Goal: Obtain resource: Download file/media

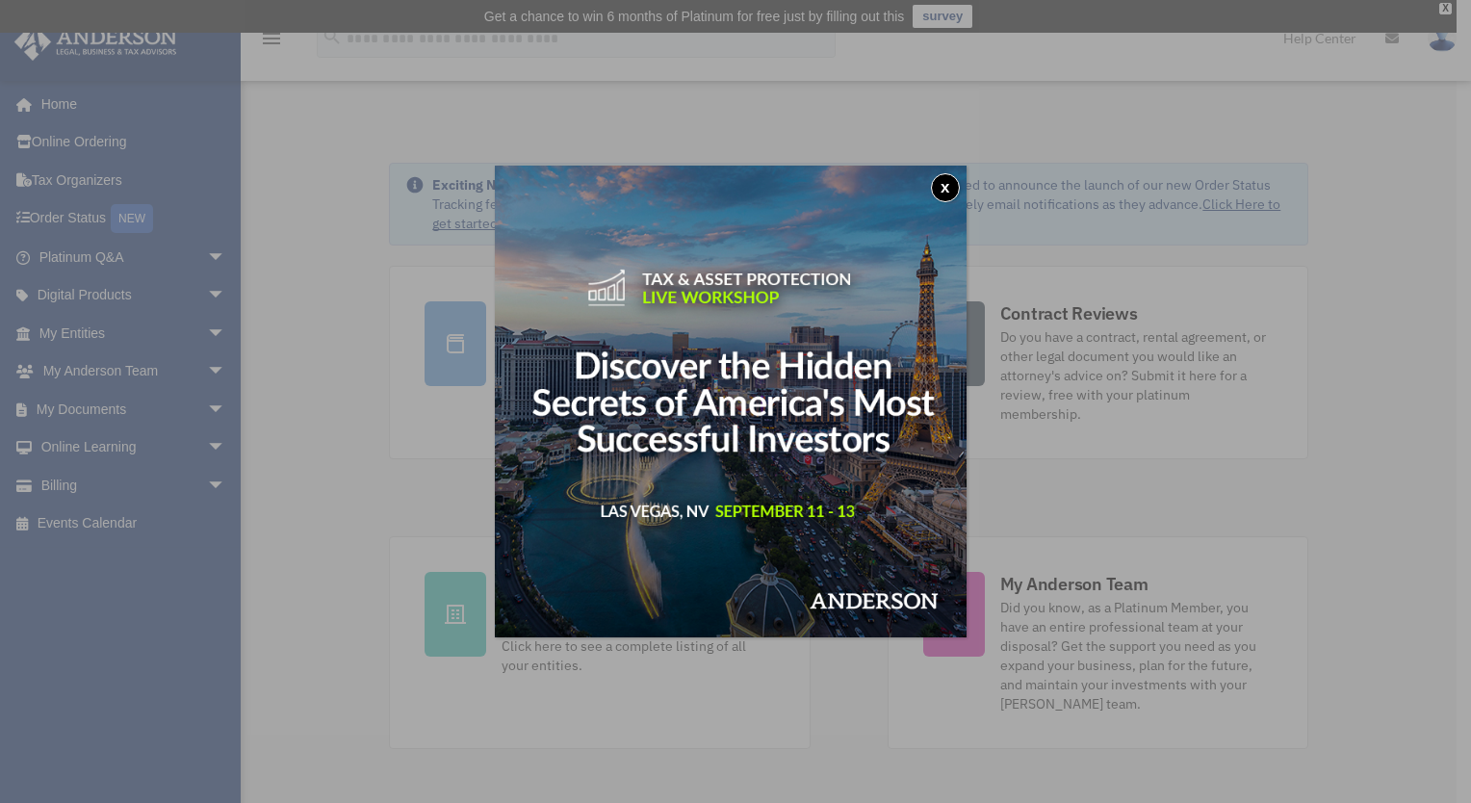
click at [955, 185] on button "x" at bounding box center [945, 187] width 29 height 29
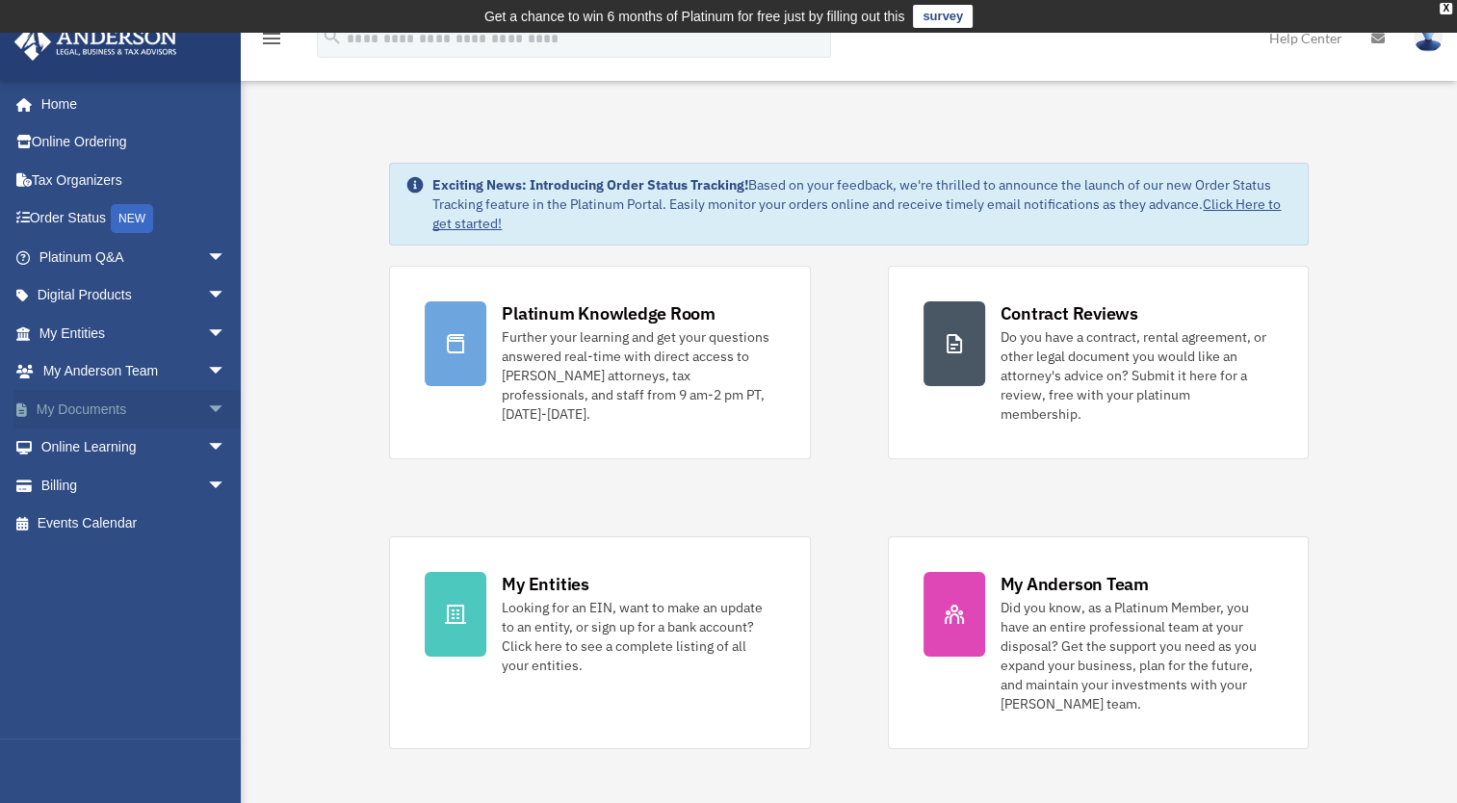
click at [105, 405] on link "My Documents arrow_drop_down" at bounding box center [134, 409] width 242 height 39
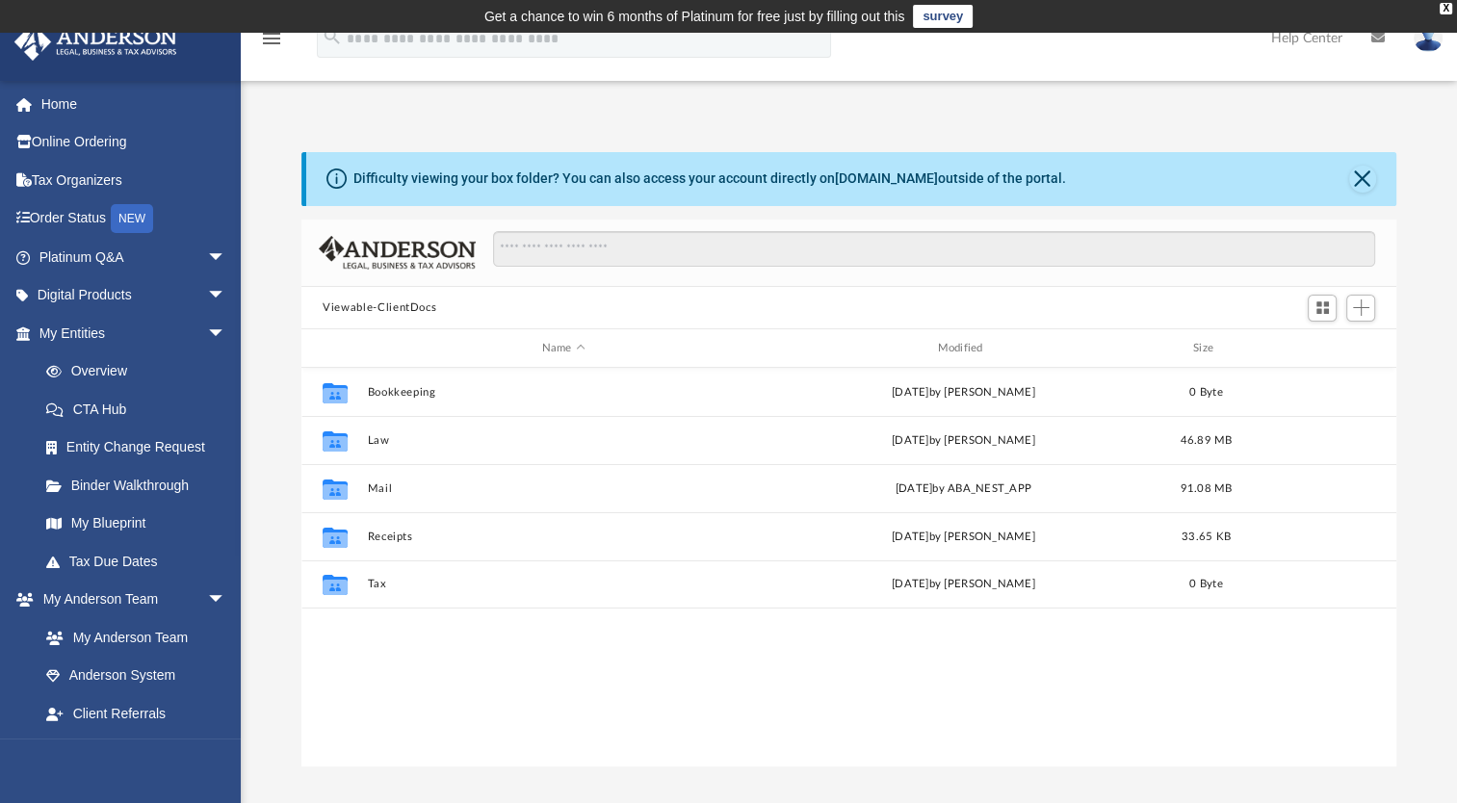
scroll to position [423, 1079]
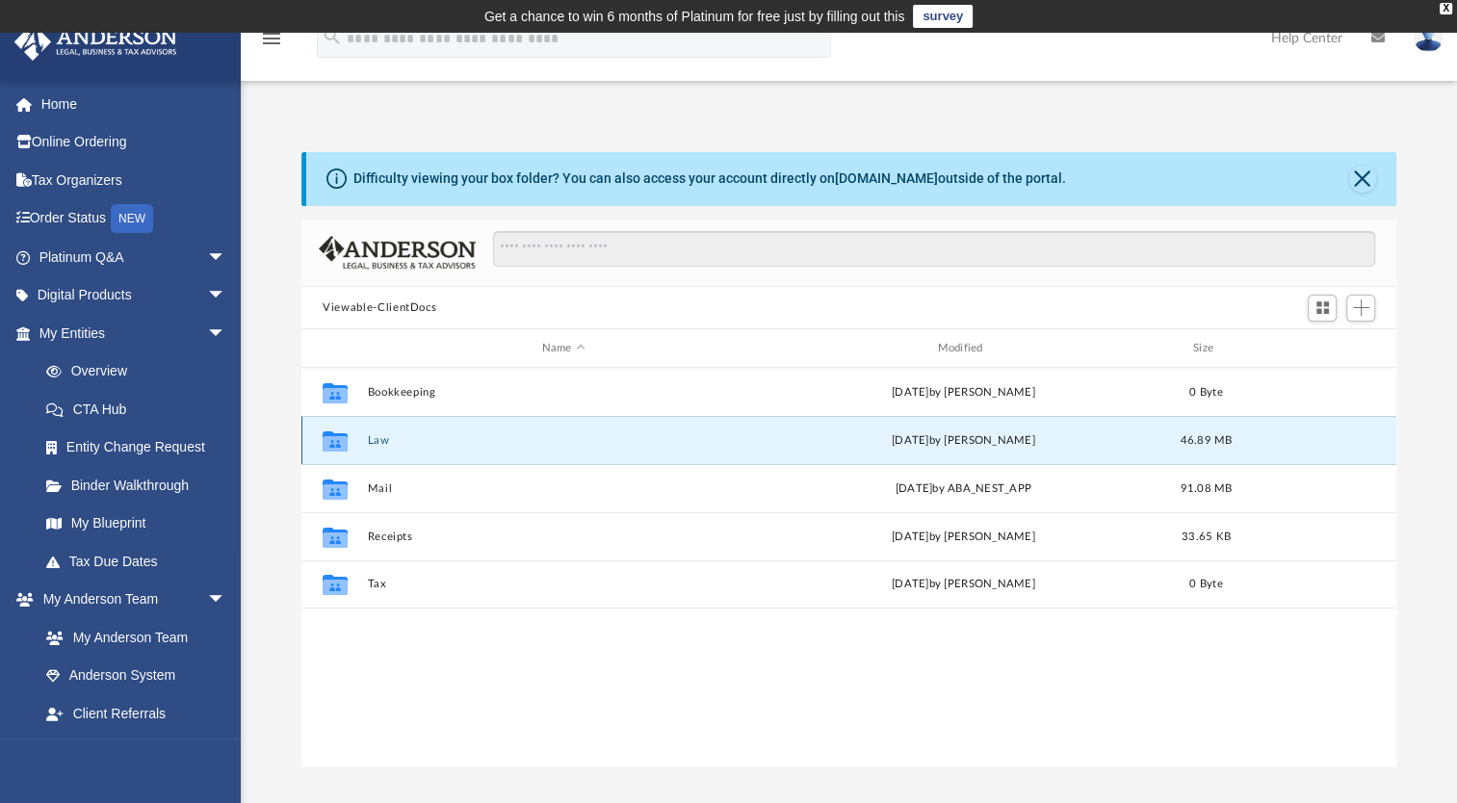
click at [374, 437] on button "Law" at bounding box center [564, 440] width 392 height 13
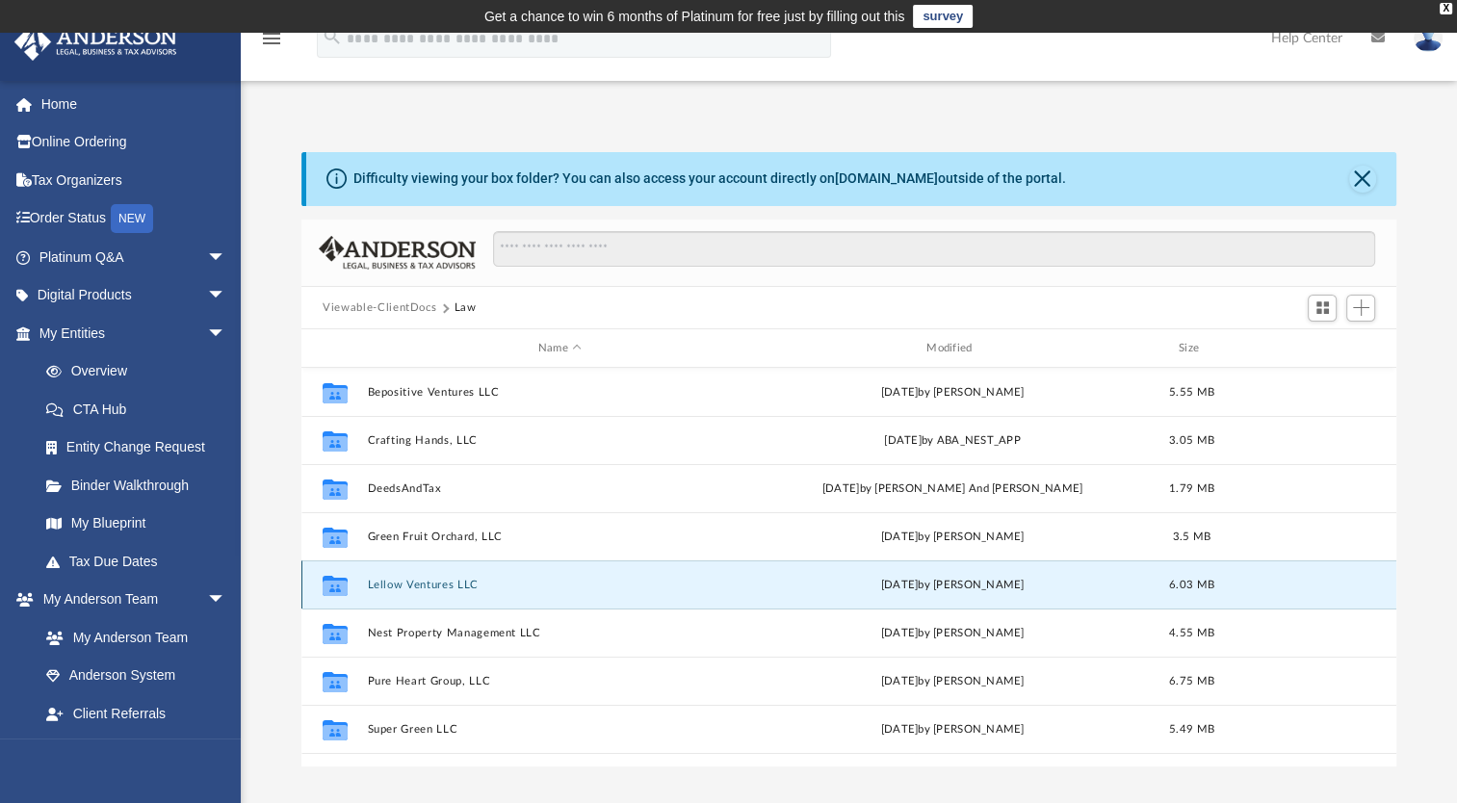
click at [422, 586] on button "Lellow Ventures LLC" at bounding box center [560, 585] width 384 height 13
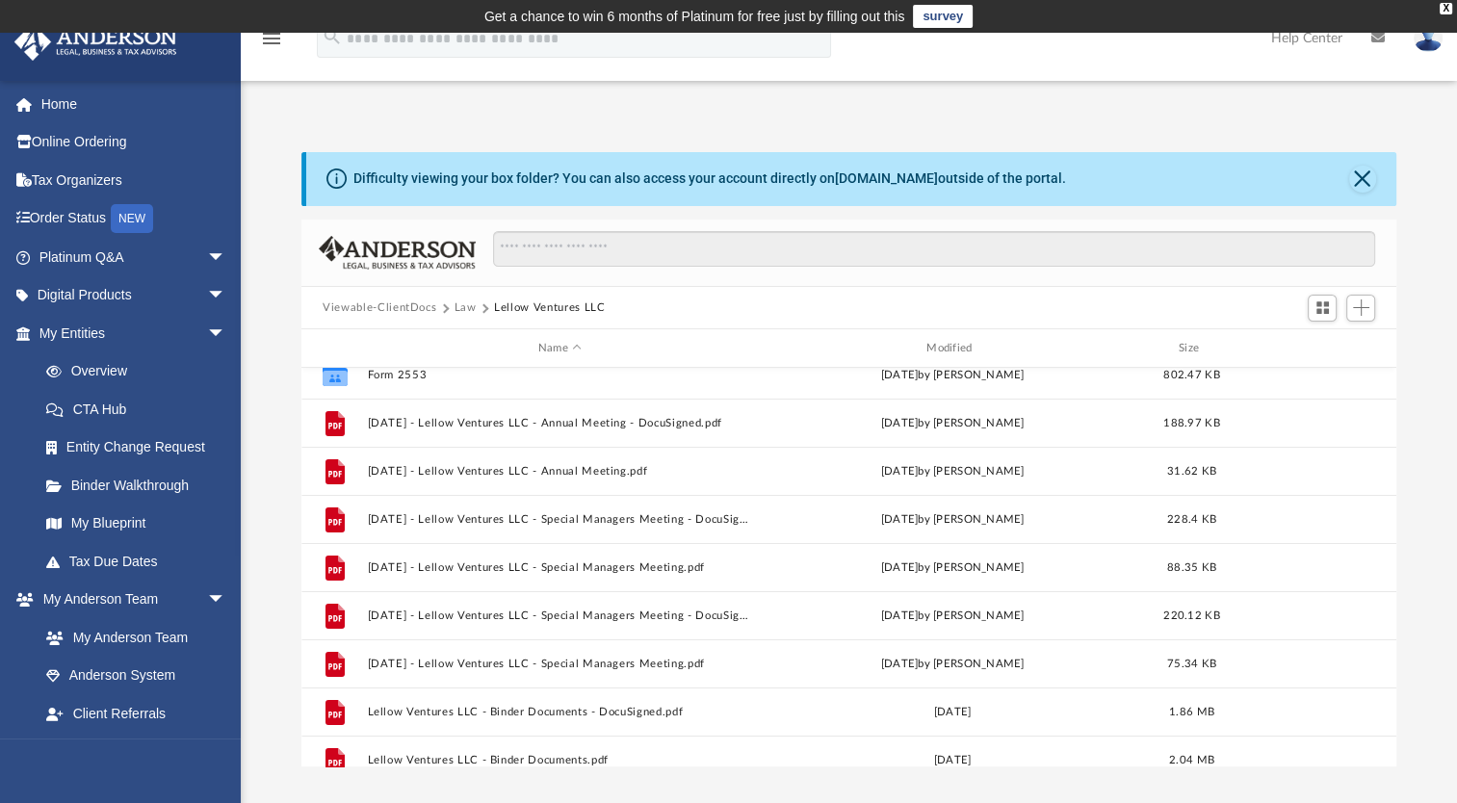
scroll to position [21, 0]
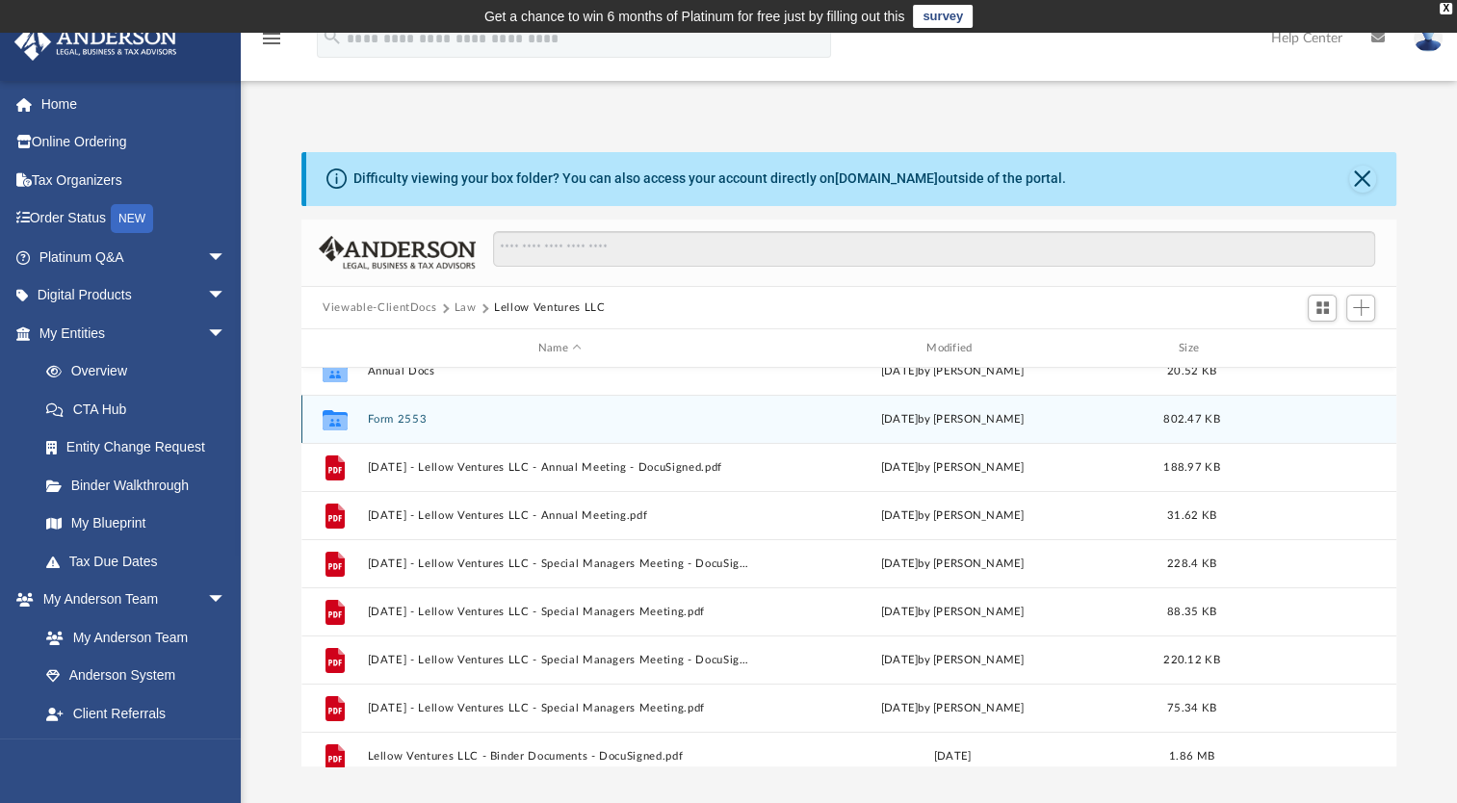
click at [409, 417] on button "Form 2553" at bounding box center [560, 419] width 384 height 13
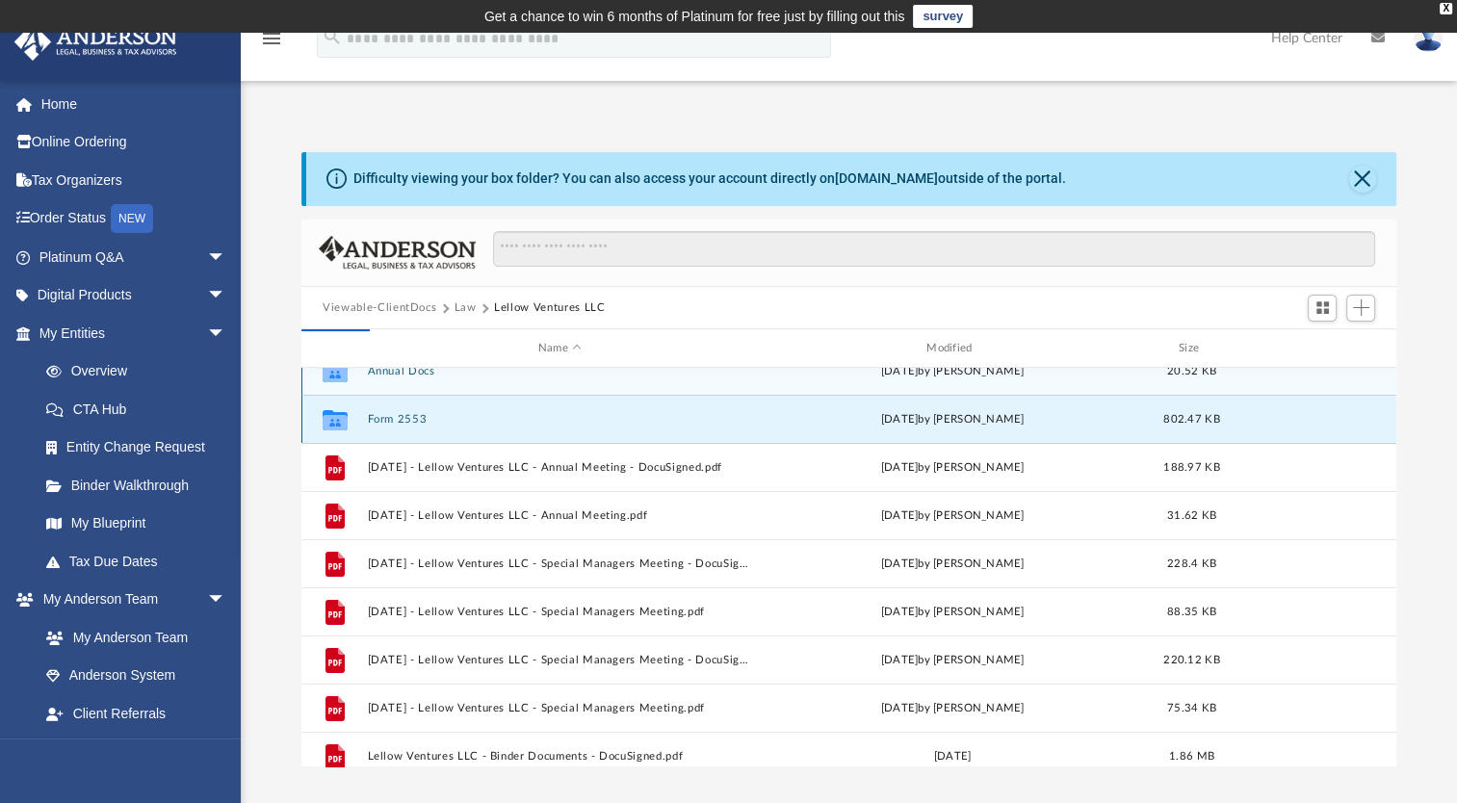
scroll to position [0, 0]
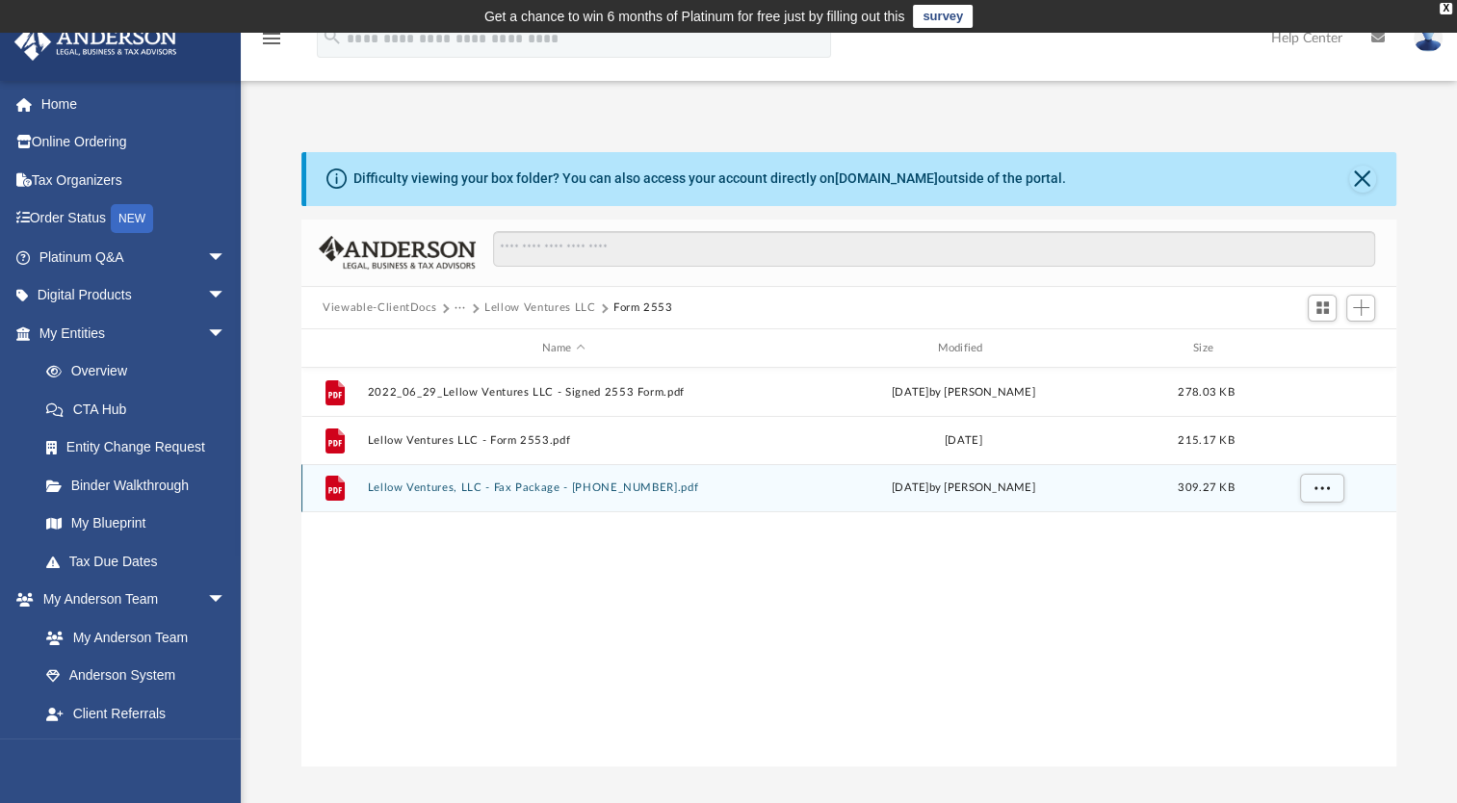
click at [516, 489] on button "Lellow Ventures, LLC - Fax Package - [PHONE_NUMBER].pdf" at bounding box center [564, 487] width 392 height 13
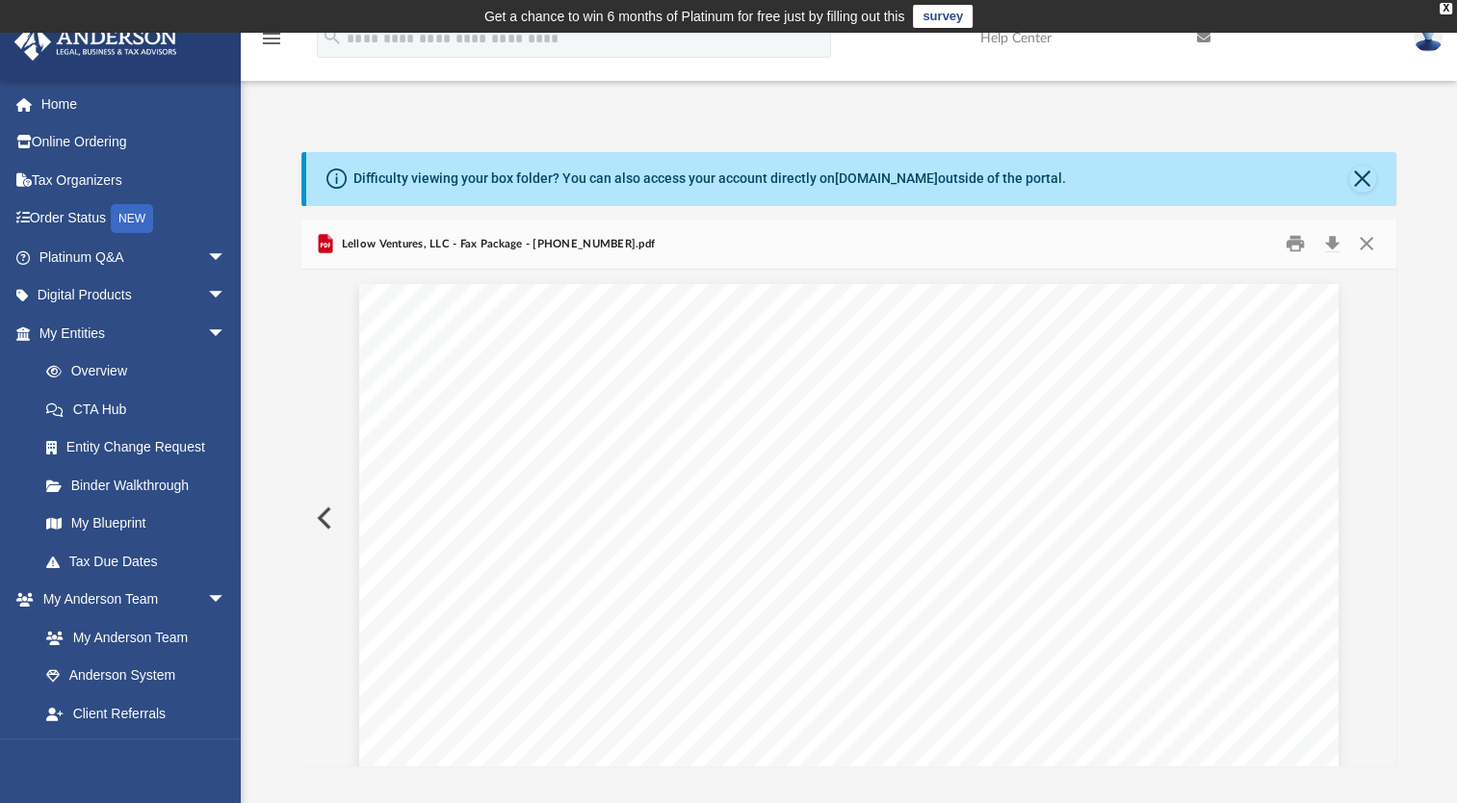
click at [325, 520] on button "Preview" at bounding box center [322, 518] width 42 height 54
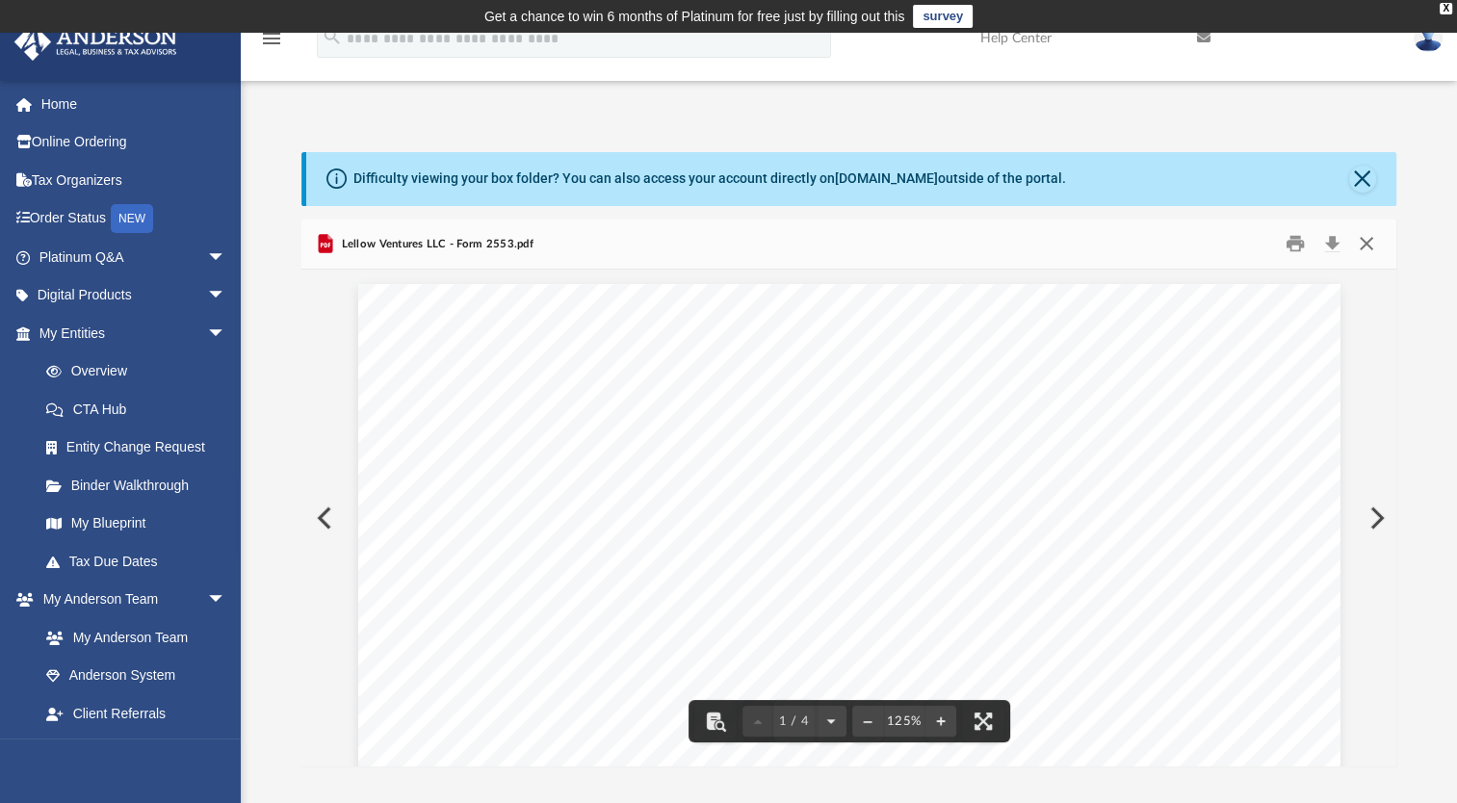
click at [1363, 245] on button "Close" at bounding box center [1365, 244] width 35 height 30
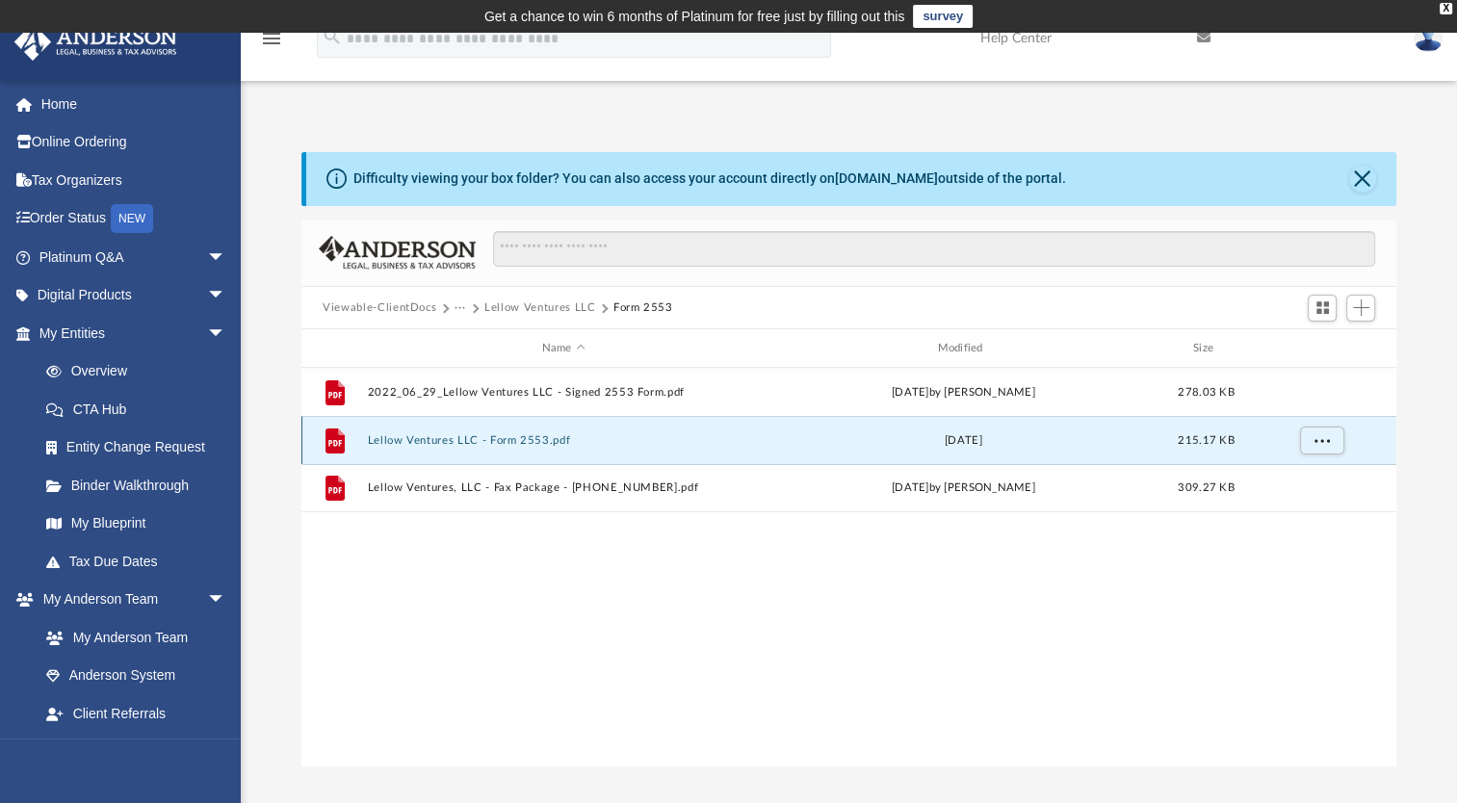
click at [528, 434] on button "Lellow Ventures LLC - Form 2553.pdf" at bounding box center [564, 440] width 392 height 13
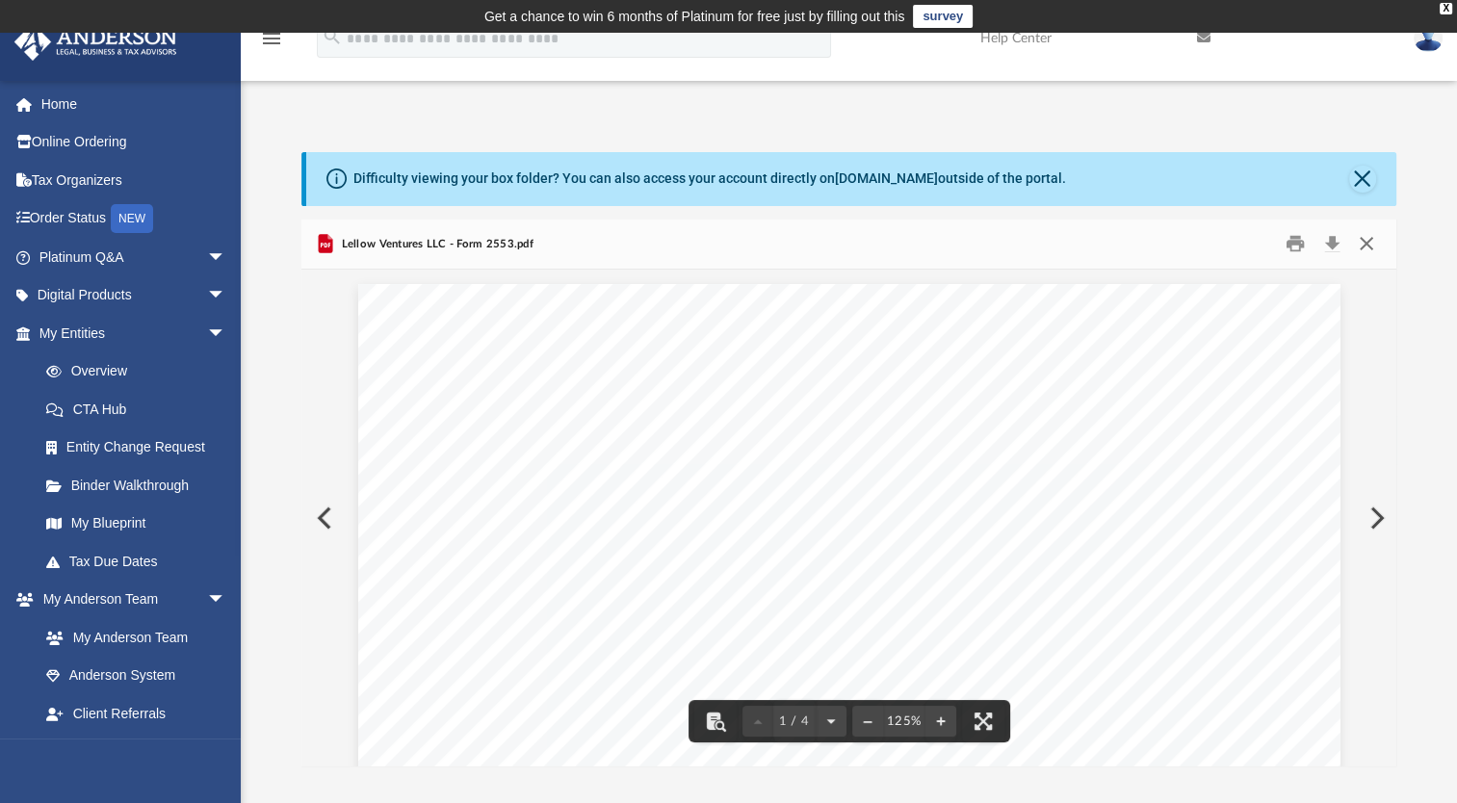
click at [1369, 249] on button "Close" at bounding box center [1365, 244] width 35 height 30
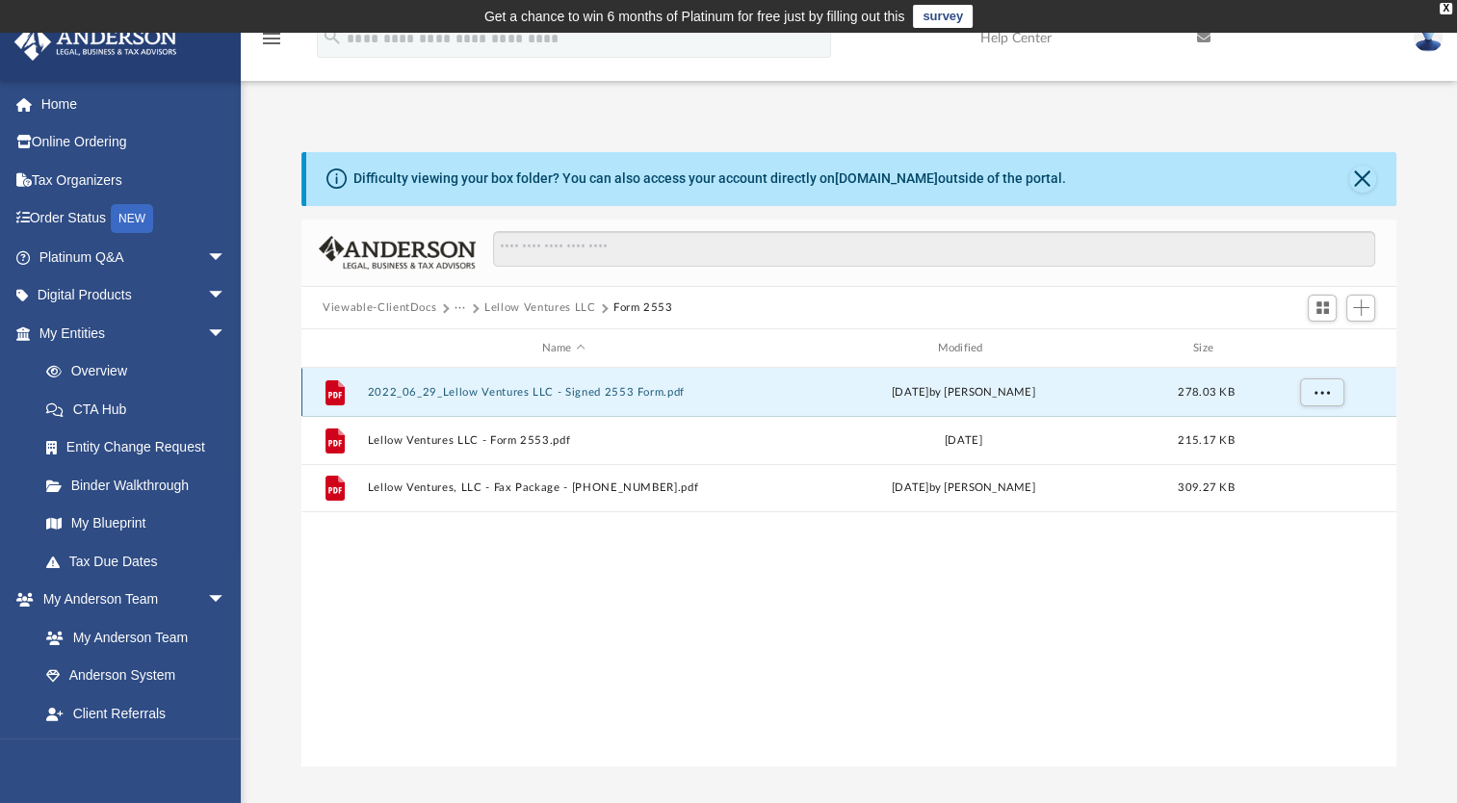
click at [656, 392] on button "2022_06_29_Lellow Ventures LLC - Signed 2553 Form.pdf" at bounding box center [564, 392] width 392 height 13
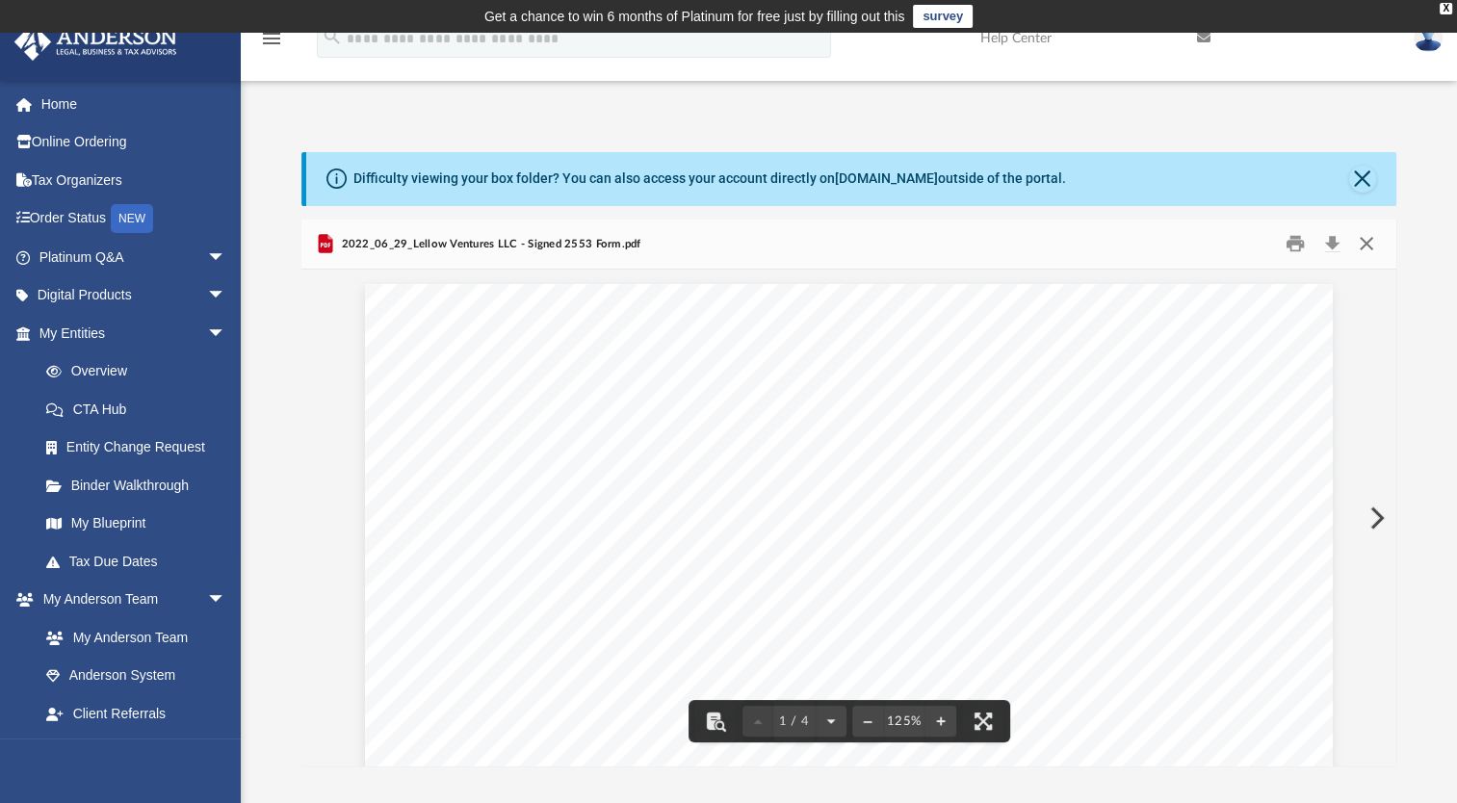
click at [1367, 242] on button "Close" at bounding box center [1365, 244] width 35 height 30
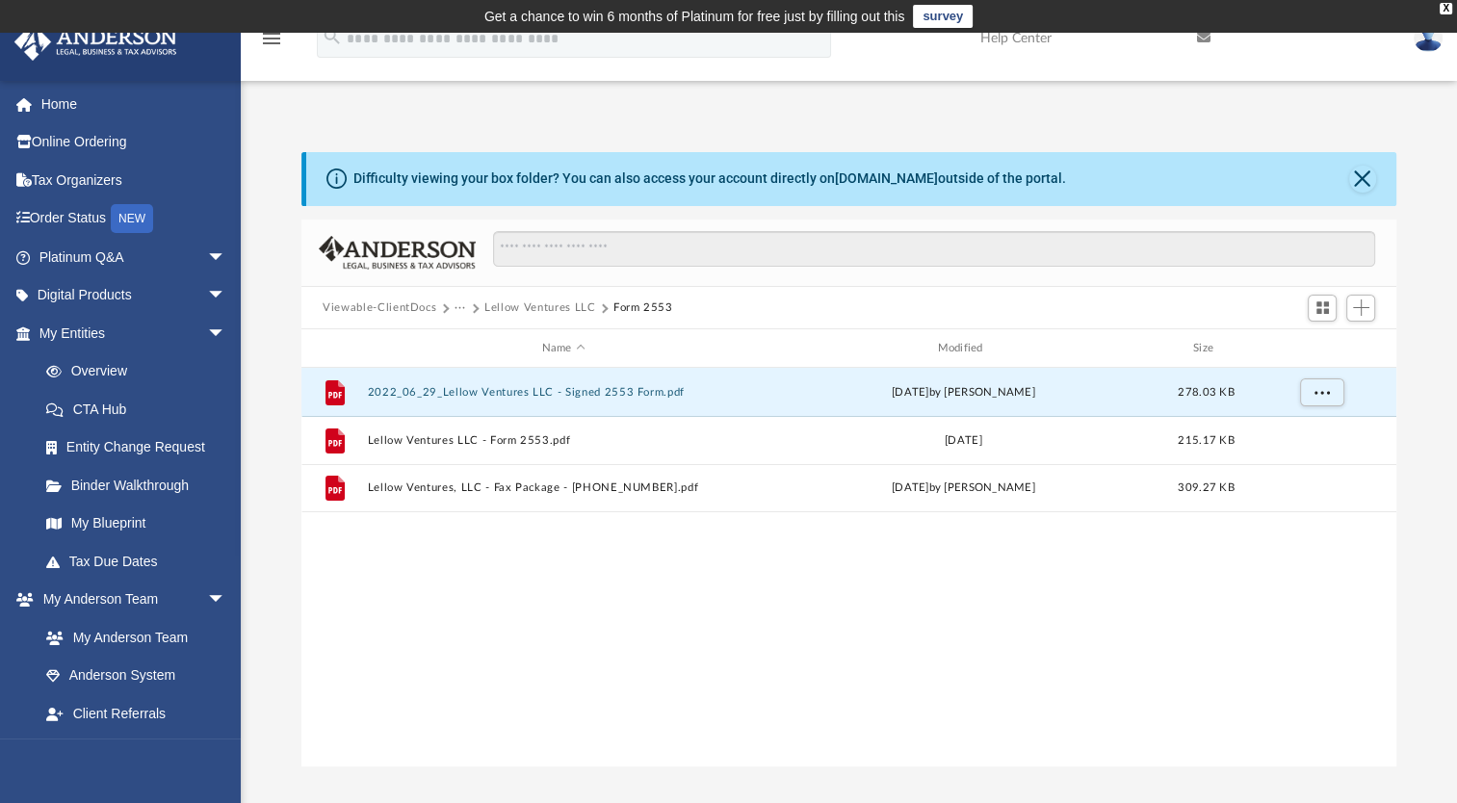
click at [567, 307] on button "Lellow Ventures LLC" at bounding box center [539, 307] width 111 height 17
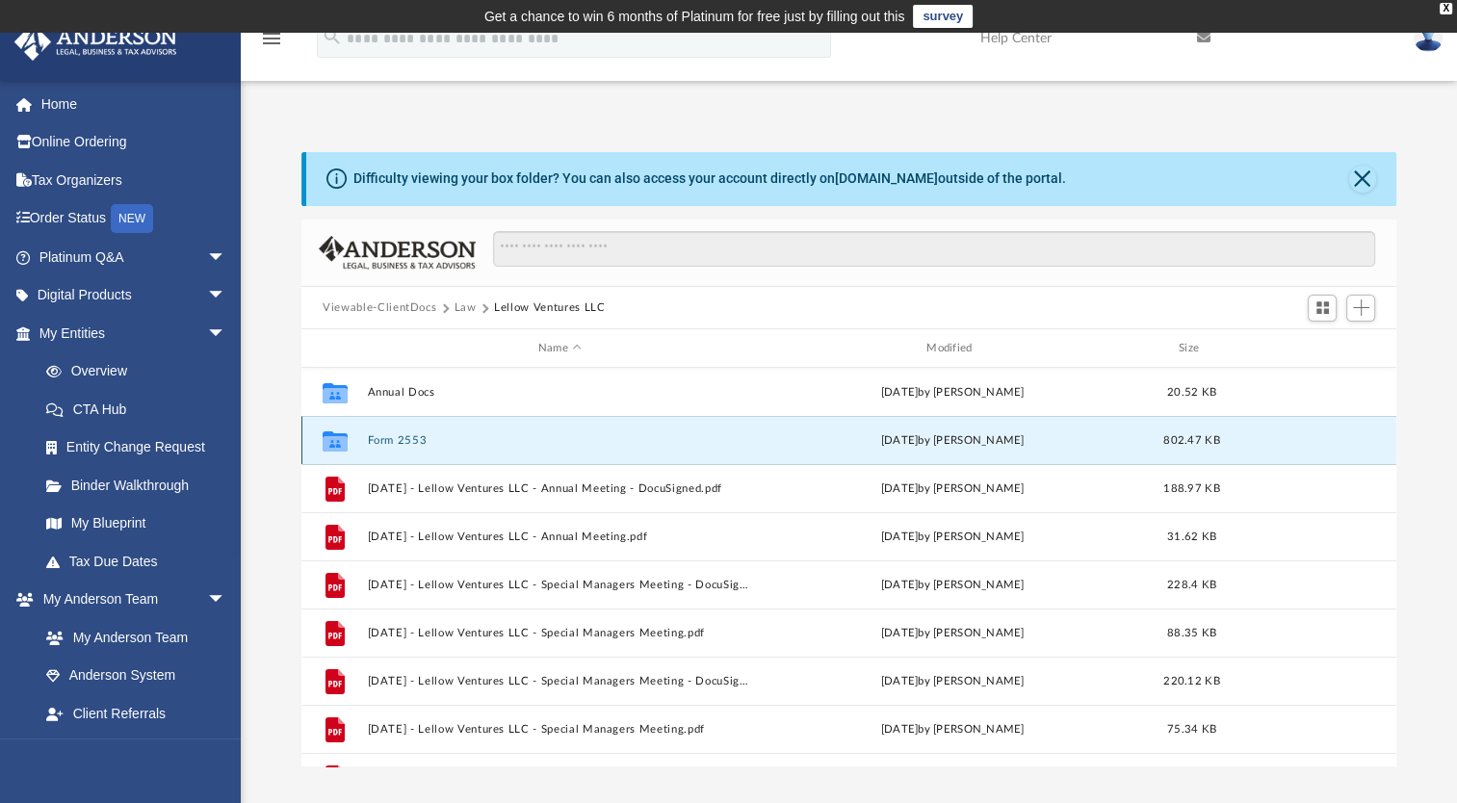
click at [403, 441] on button "Form 2553" at bounding box center [560, 440] width 384 height 13
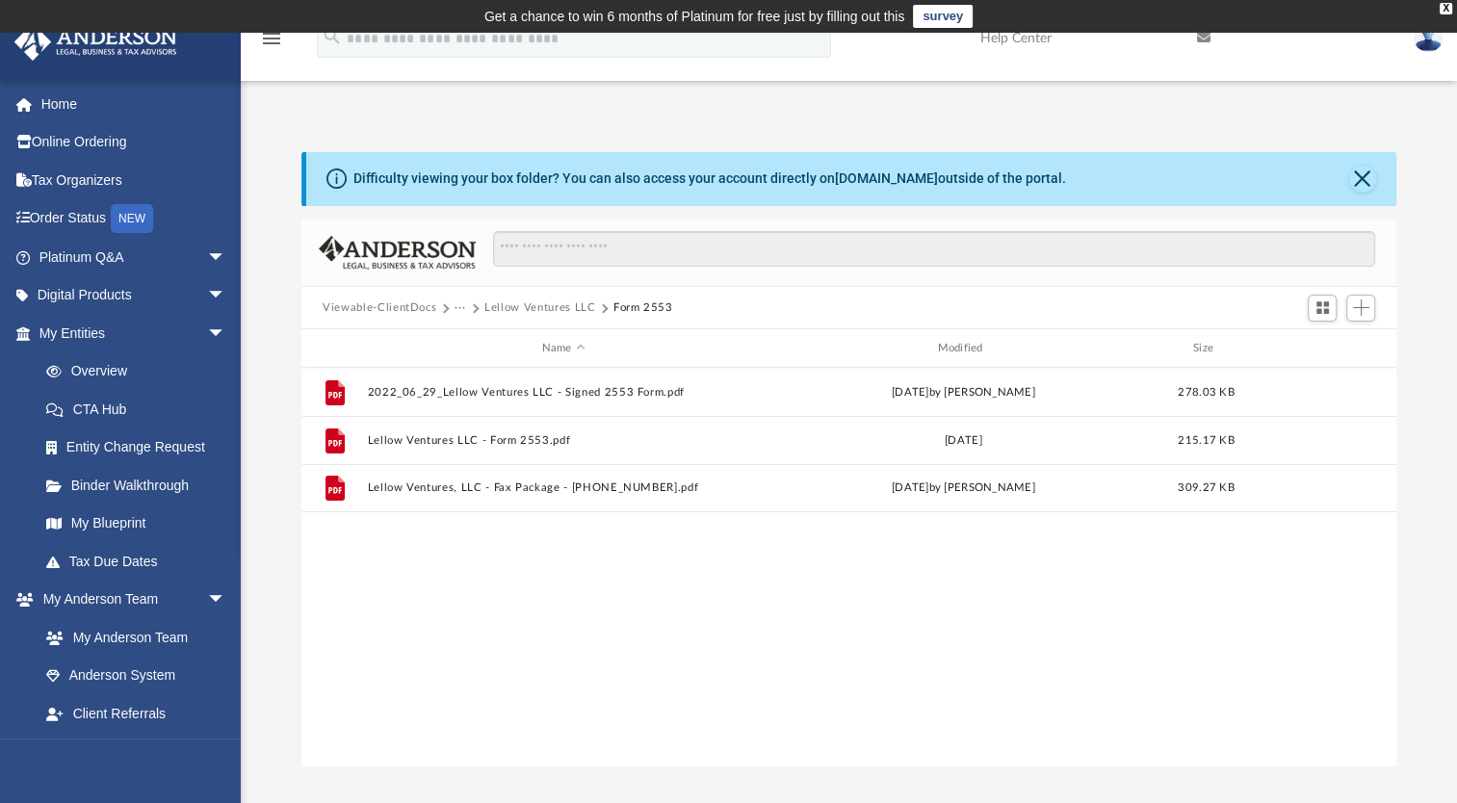
click at [531, 302] on button "Lellow Ventures LLC" at bounding box center [539, 307] width 111 height 17
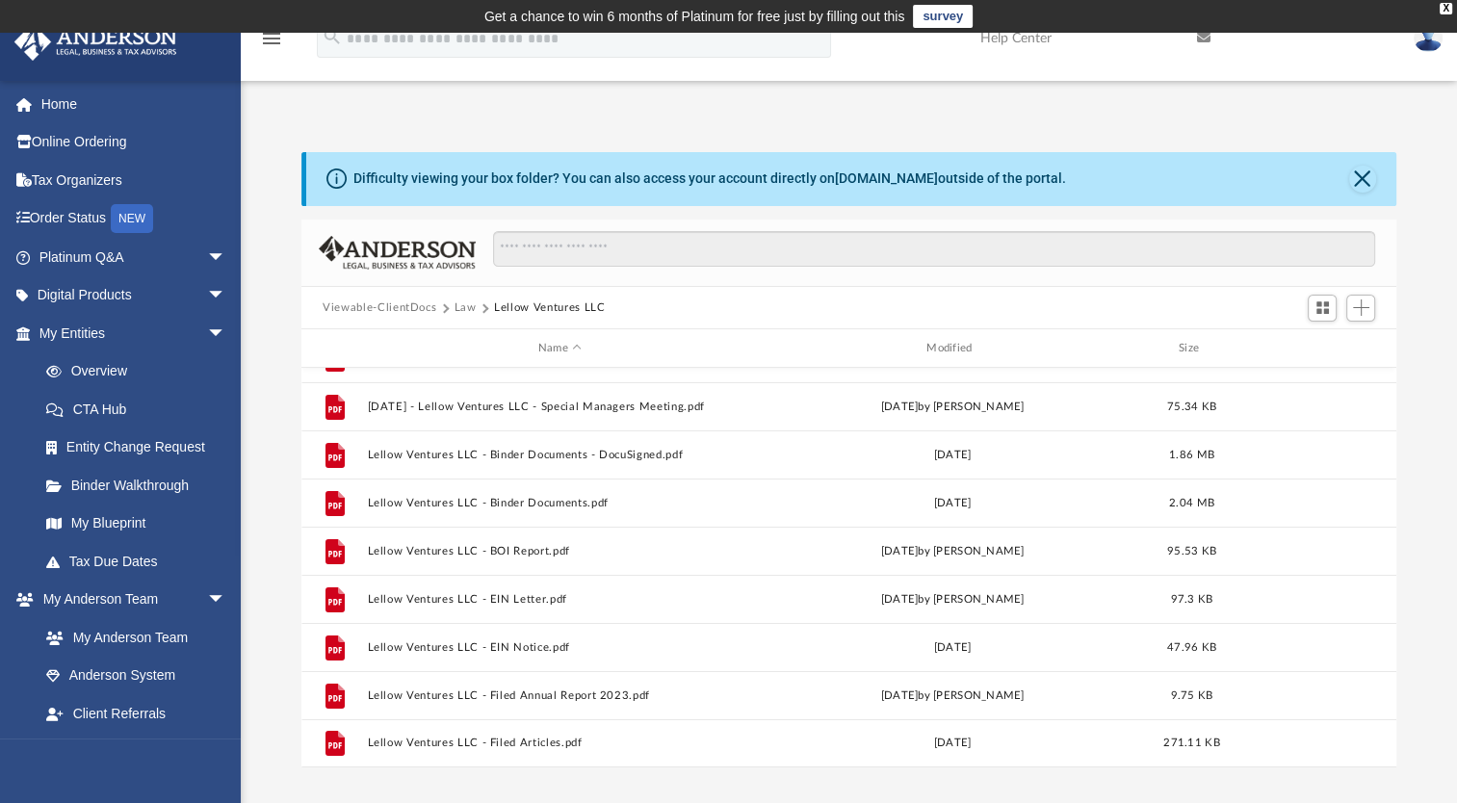
scroll to position [324, 0]
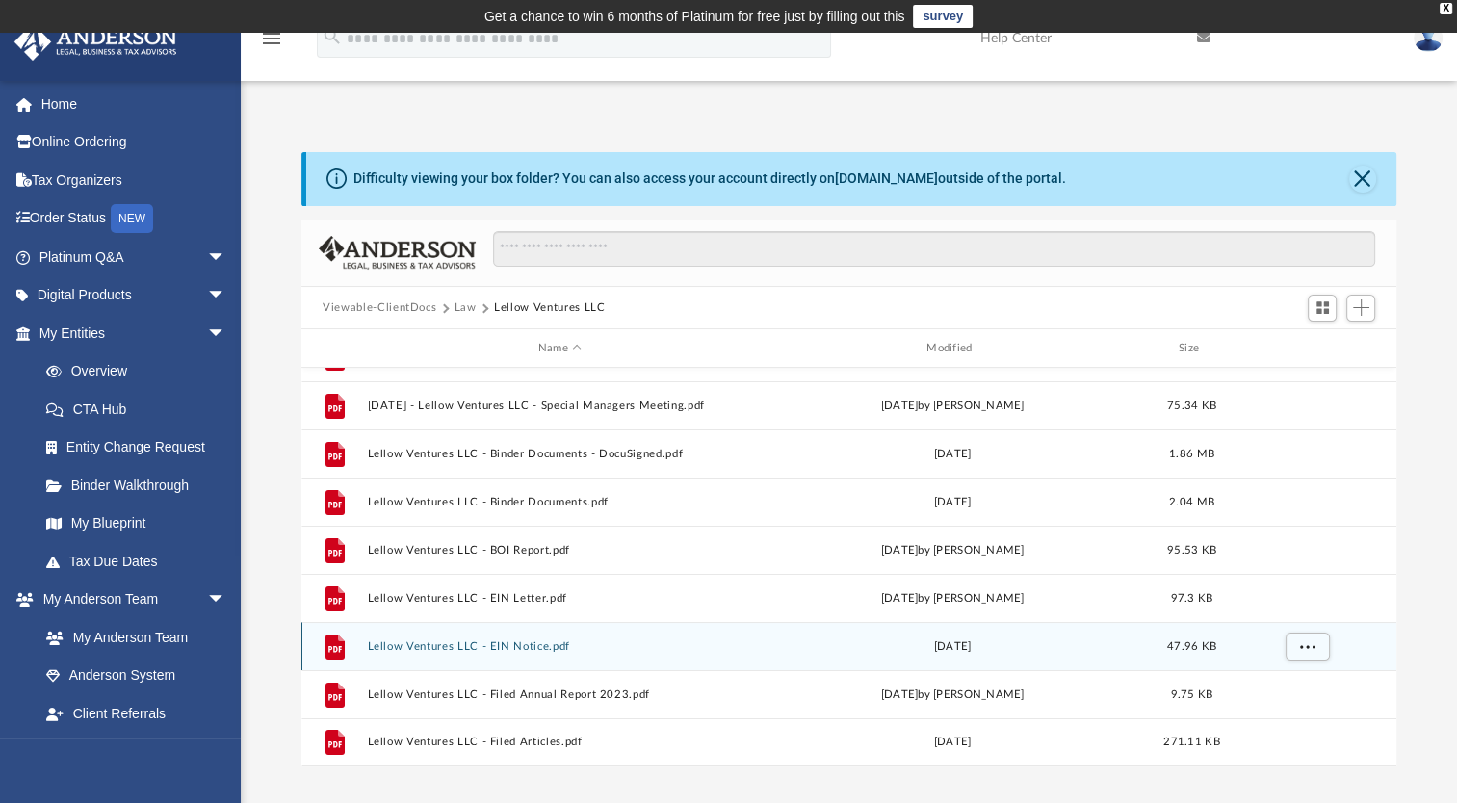
click at [493, 651] on button "Lellow Ventures LLC - EIN Notice.pdf" at bounding box center [560, 646] width 384 height 13
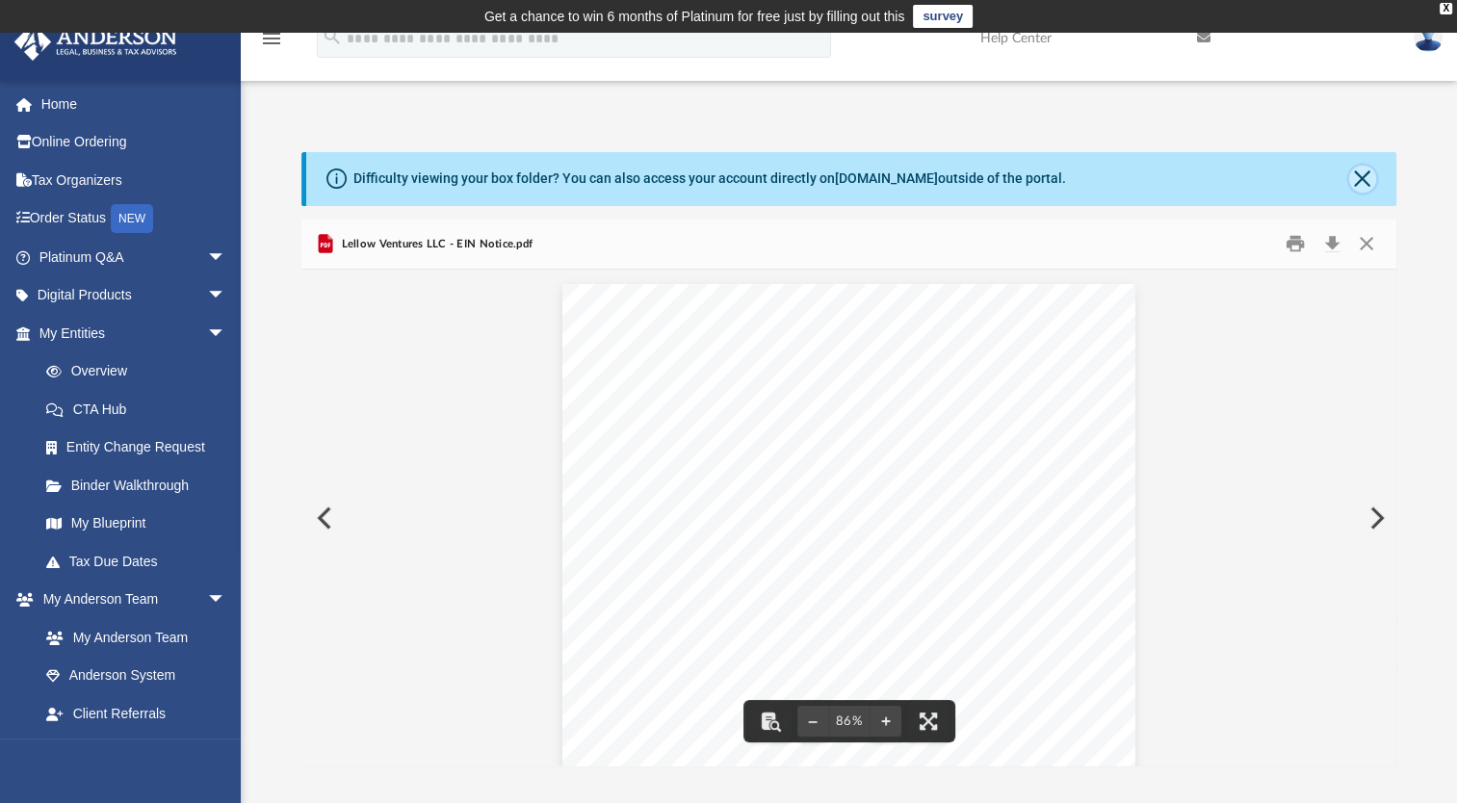
click at [1362, 184] on button "Close" at bounding box center [1362, 179] width 27 height 27
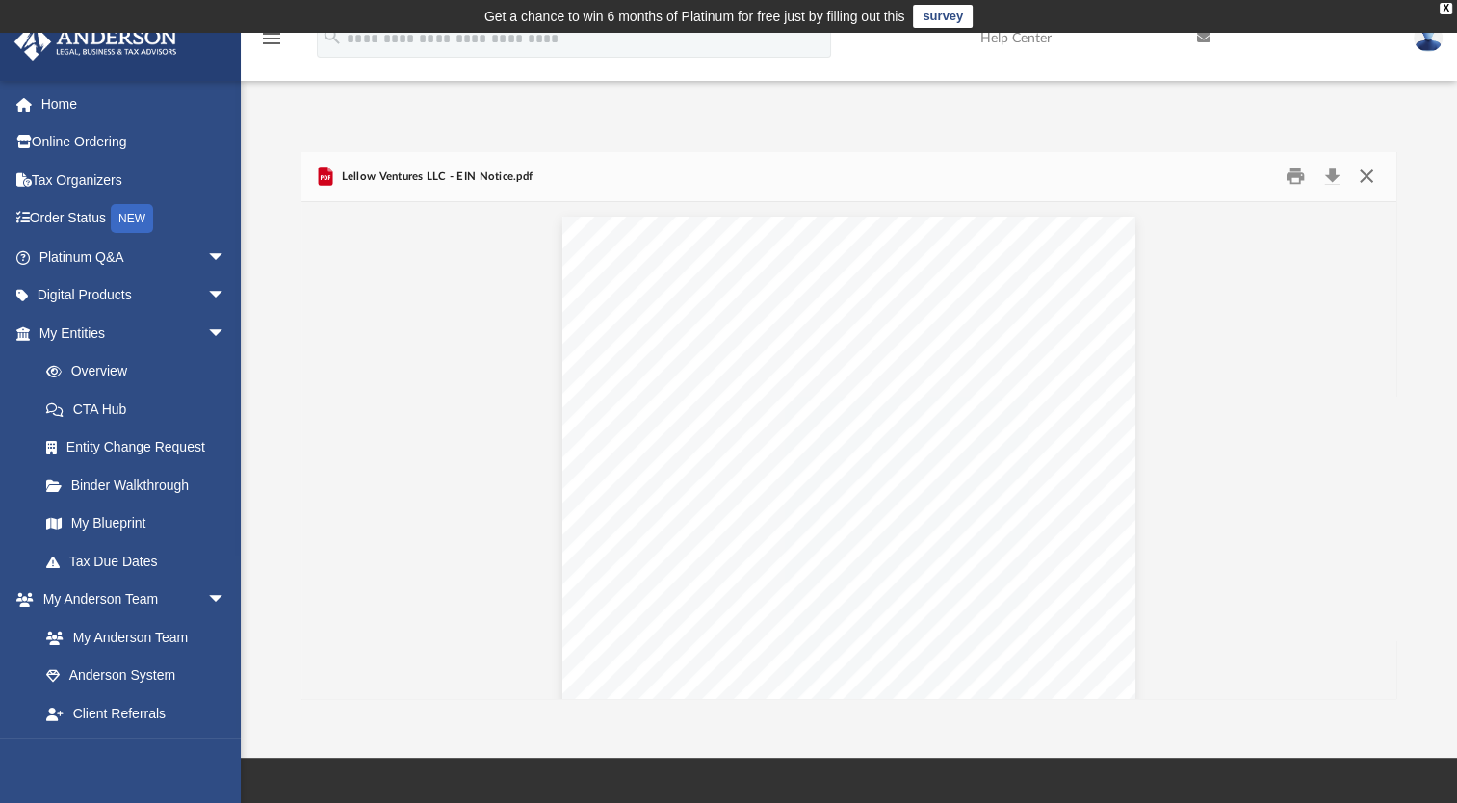
click at [1361, 177] on button "Close" at bounding box center [1365, 177] width 35 height 30
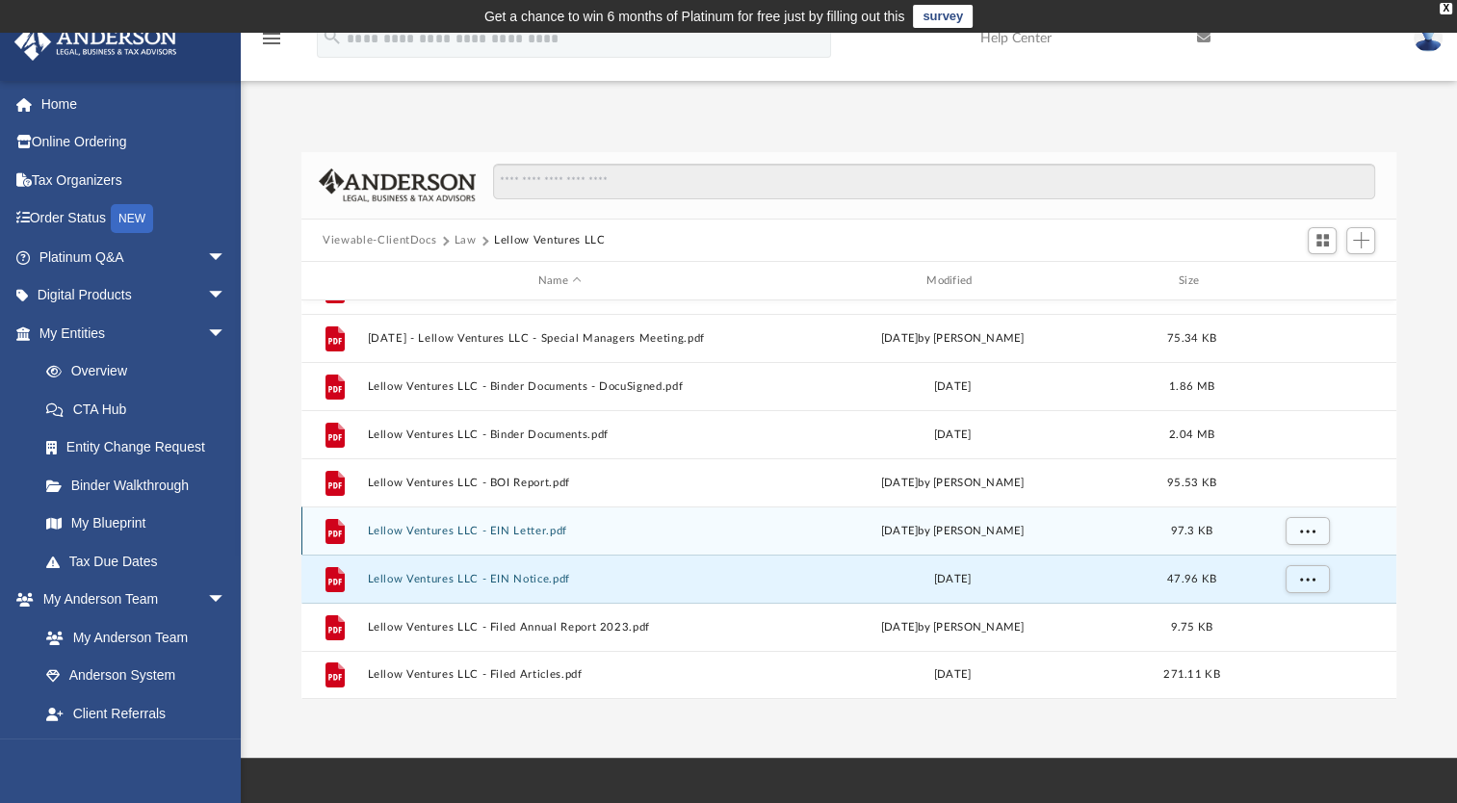
click at [540, 529] on button "Lellow Ventures LLC - EIN Letter.pdf" at bounding box center [560, 531] width 384 height 13
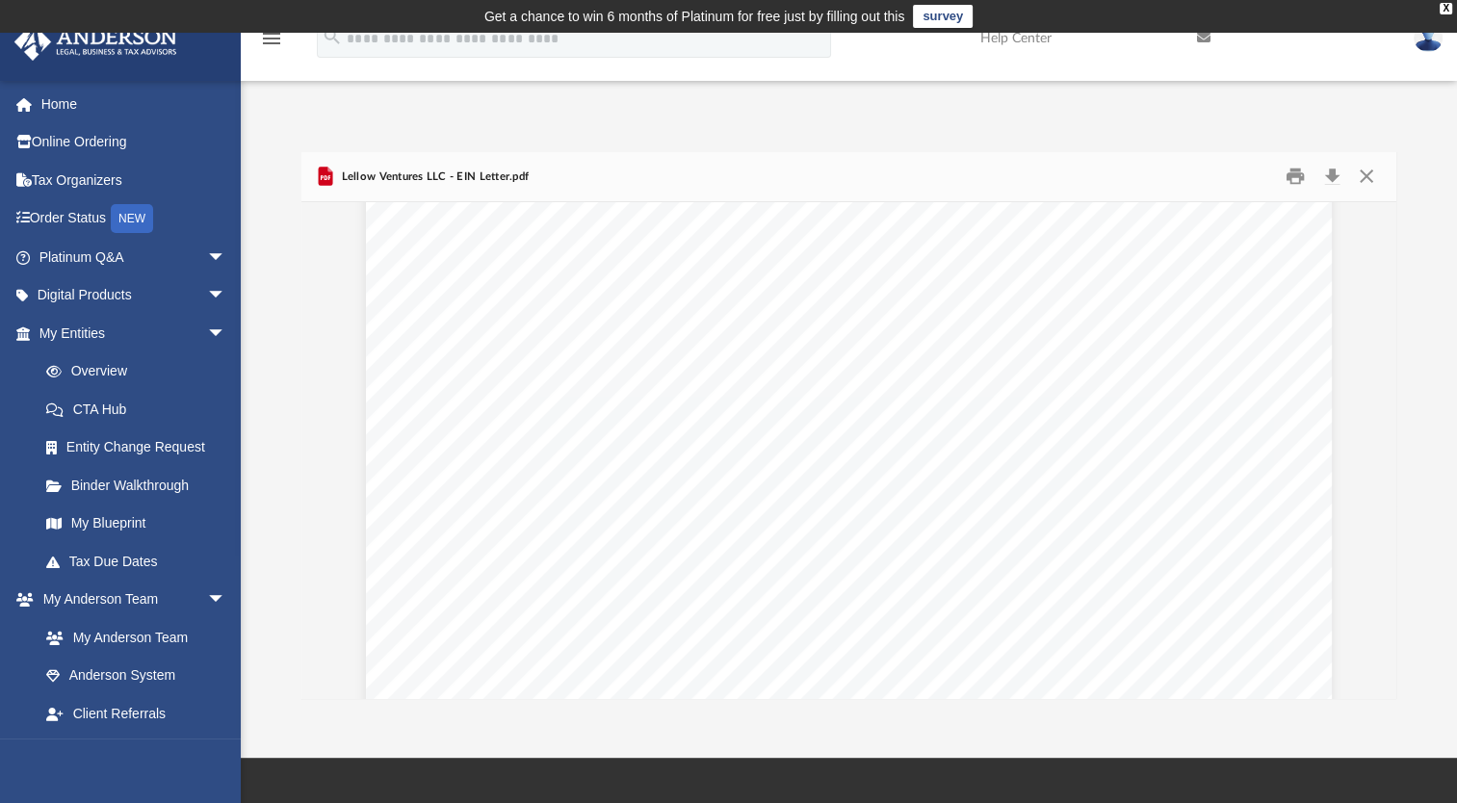
scroll to position [50, 0]
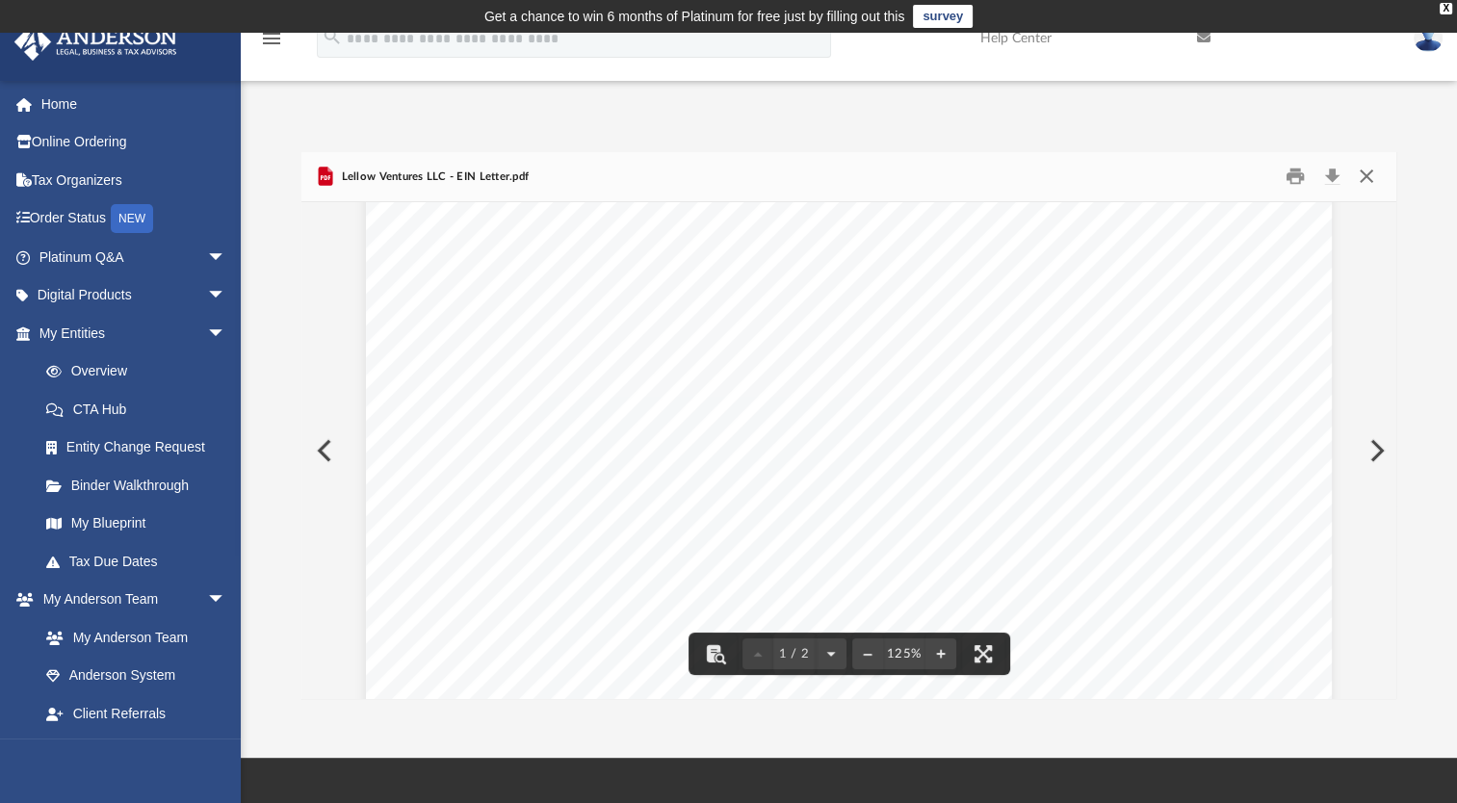
click at [1370, 178] on button "Close" at bounding box center [1365, 177] width 35 height 30
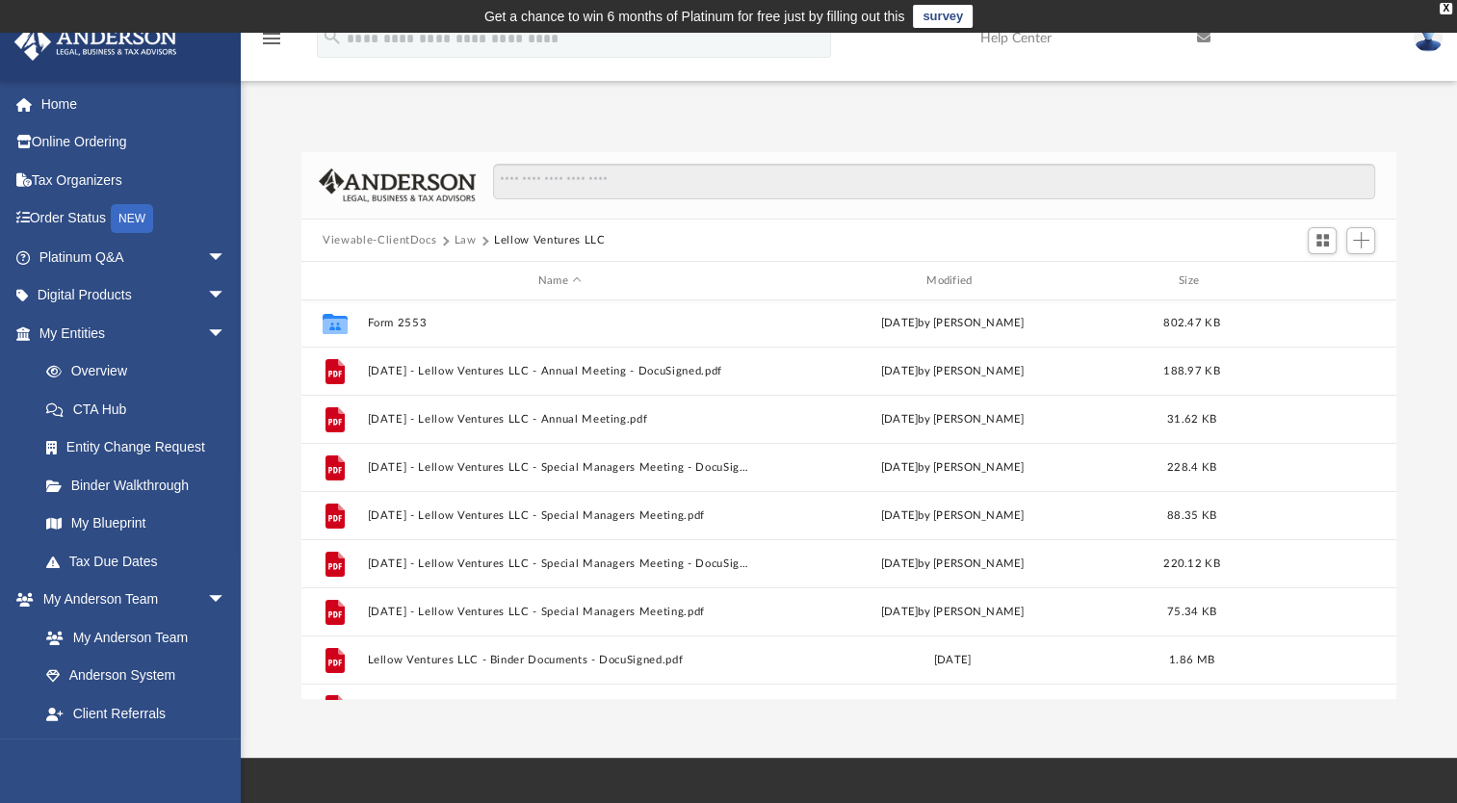
scroll to position [0, 0]
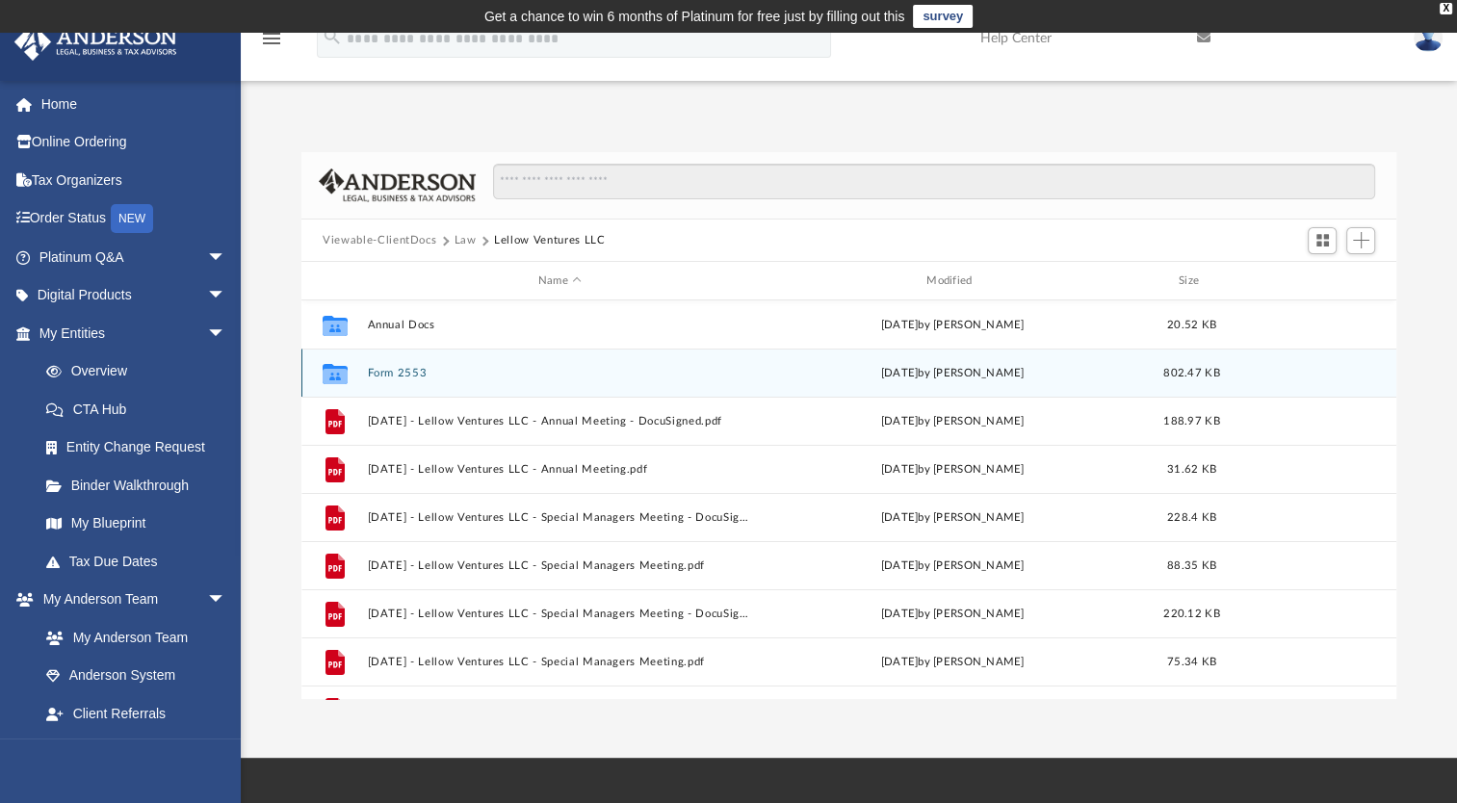
click at [389, 372] on button "Form 2553" at bounding box center [560, 373] width 384 height 13
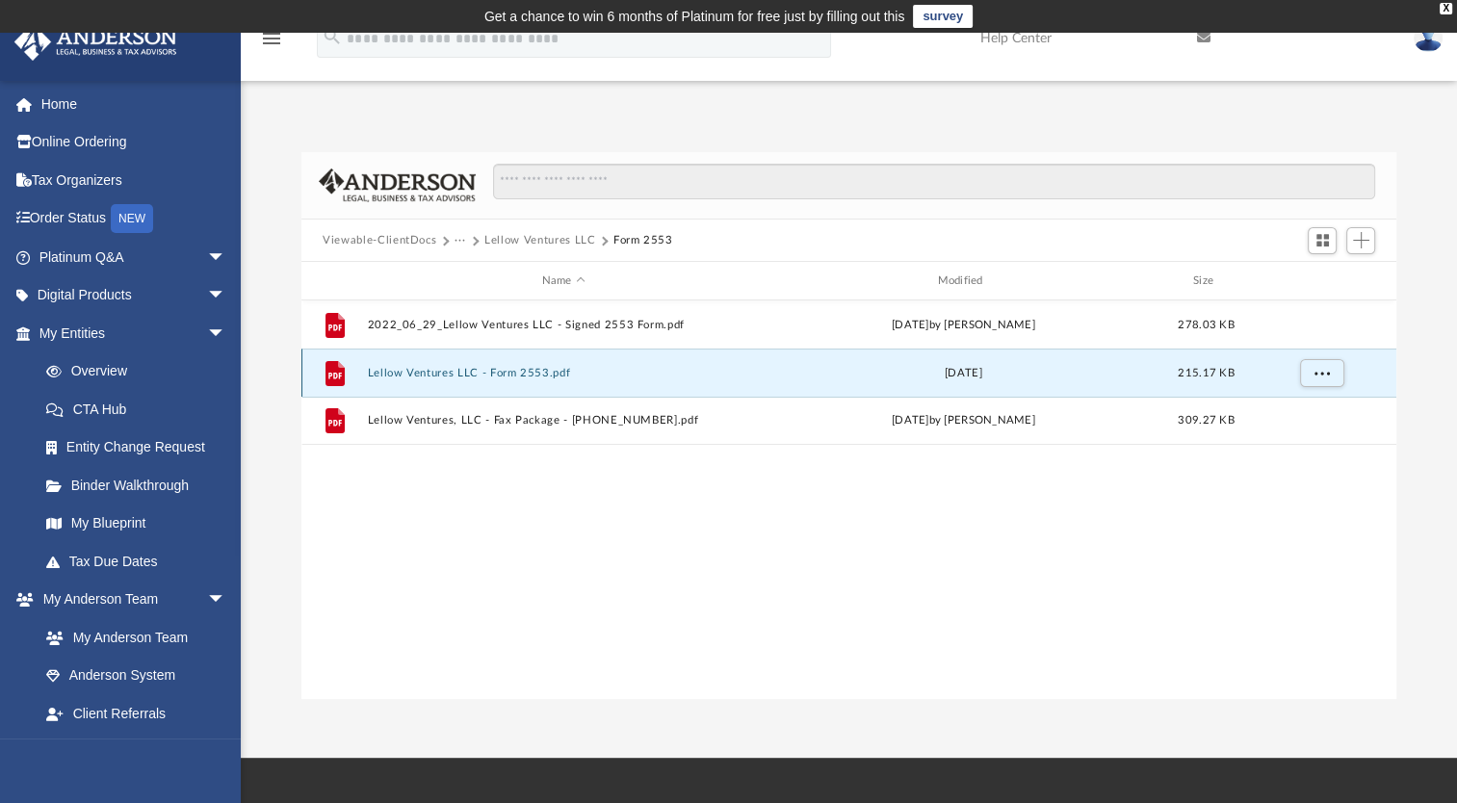
click at [551, 376] on button "Lellow Ventures LLC - Form 2553.pdf" at bounding box center [564, 373] width 392 height 13
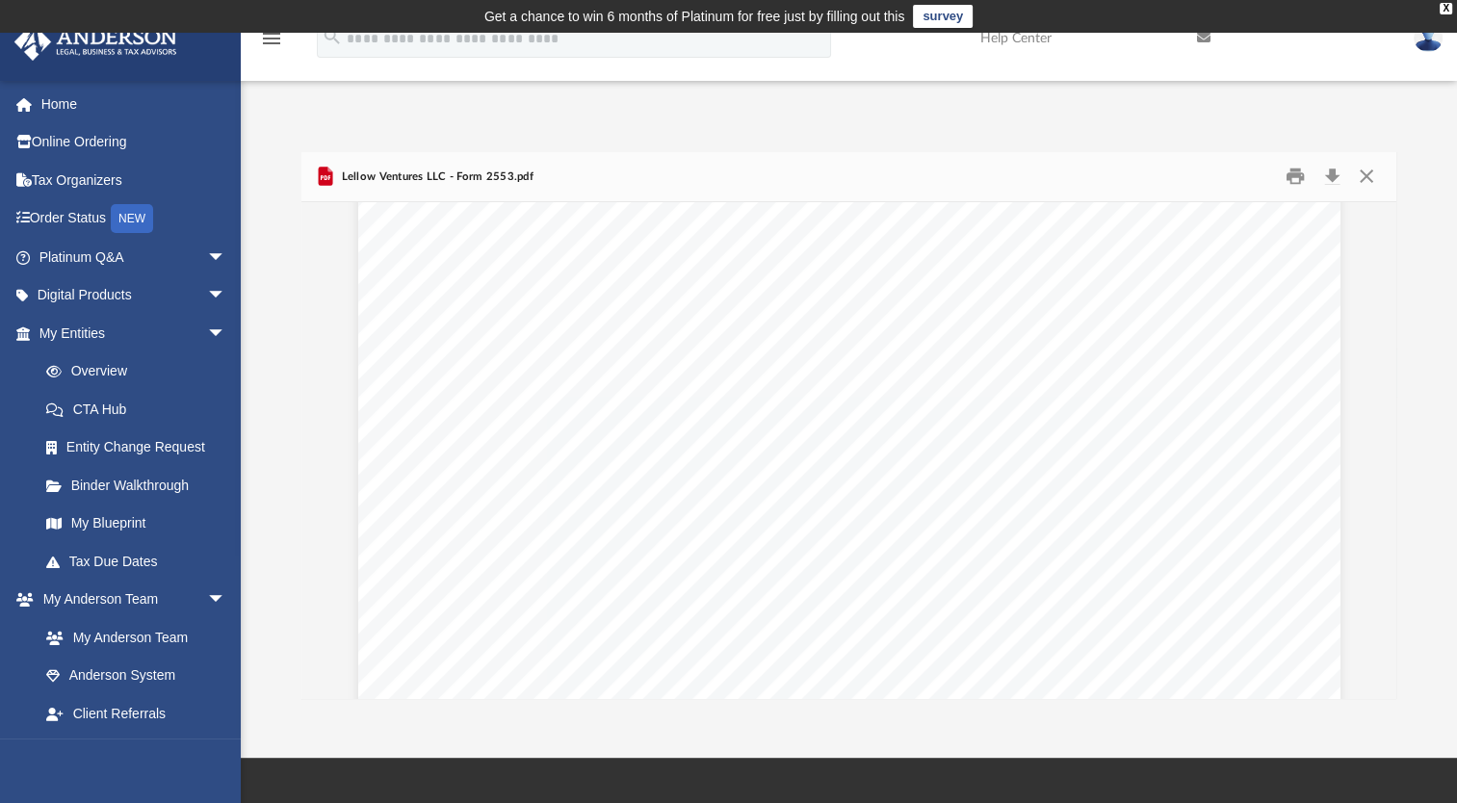
scroll to position [4703, 0]
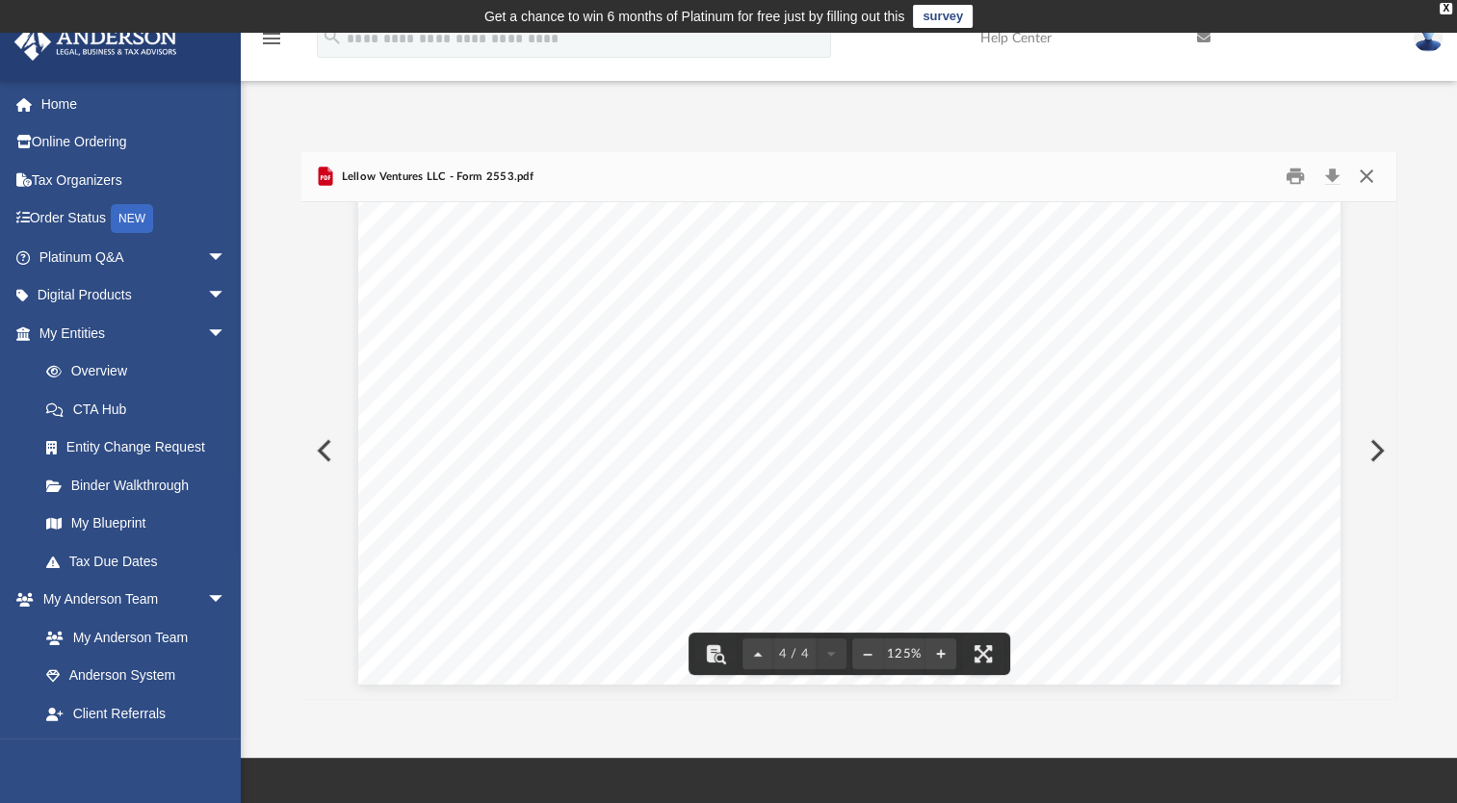
click at [1362, 169] on button "Close" at bounding box center [1365, 177] width 35 height 30
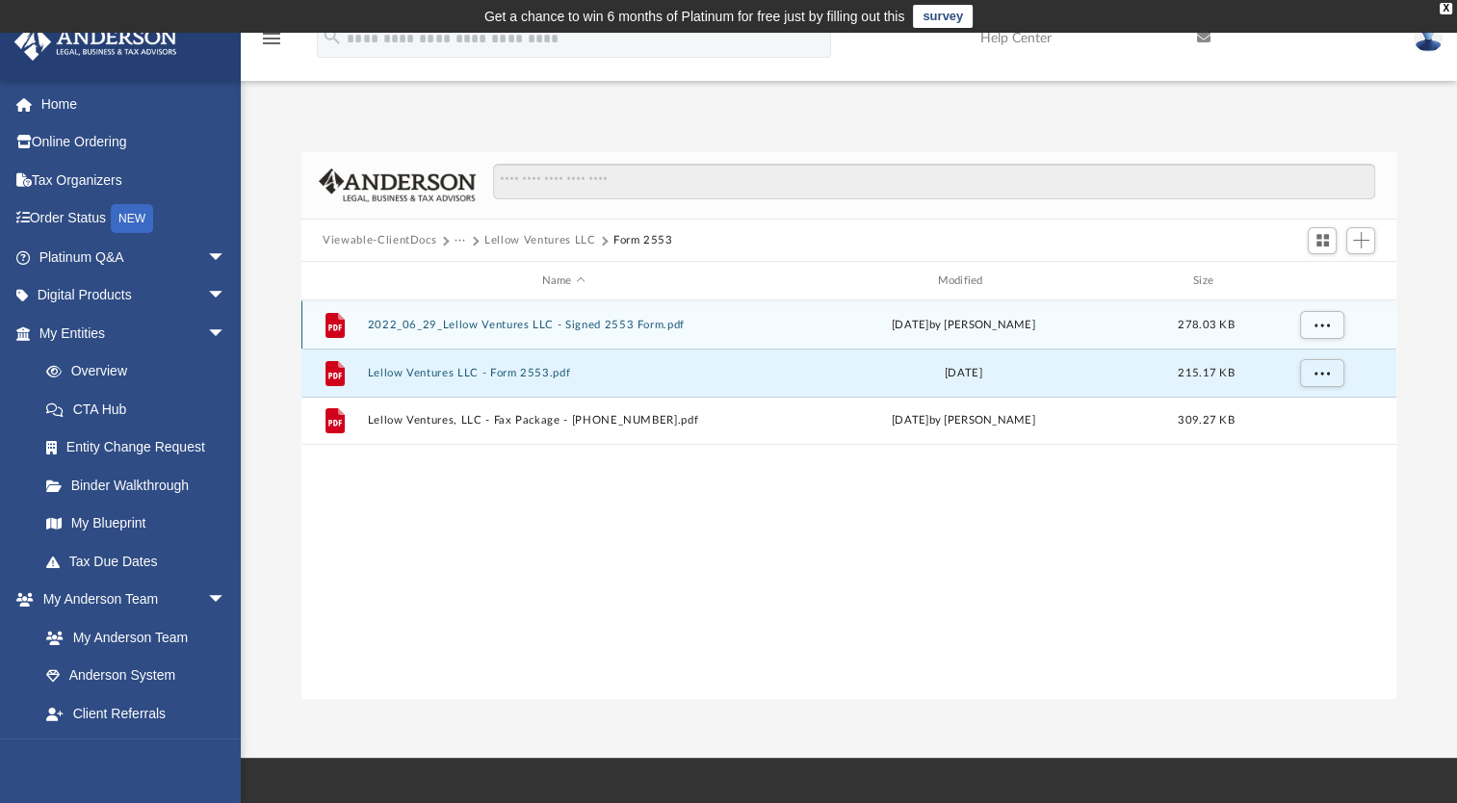
click at [652, 324] on button "2022_06_29_Lellow Ventures LLC - Signed 2553 Form.pdf" at bounding box center [564, 325] width 392 height 13
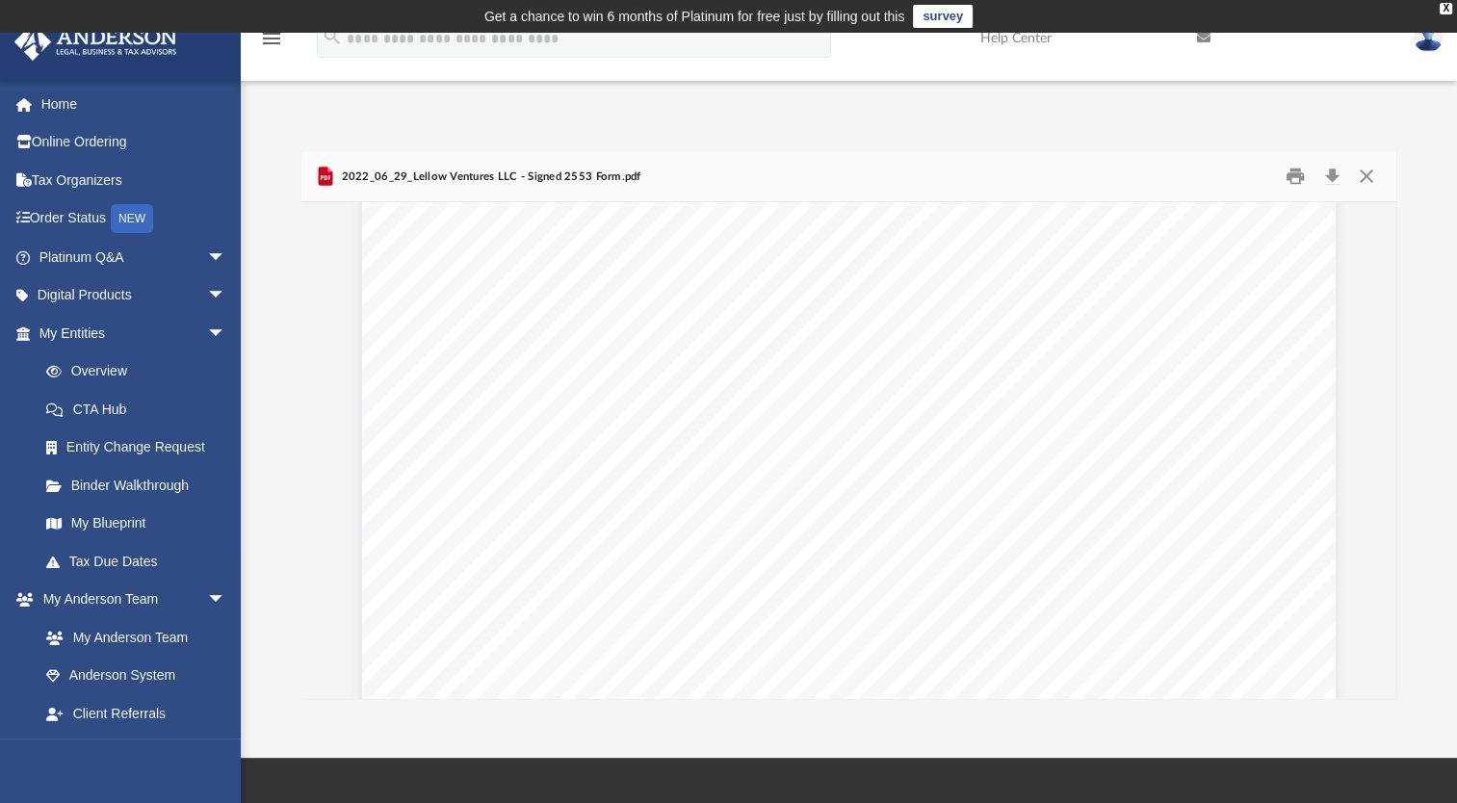
scroll to position [4640, 0]
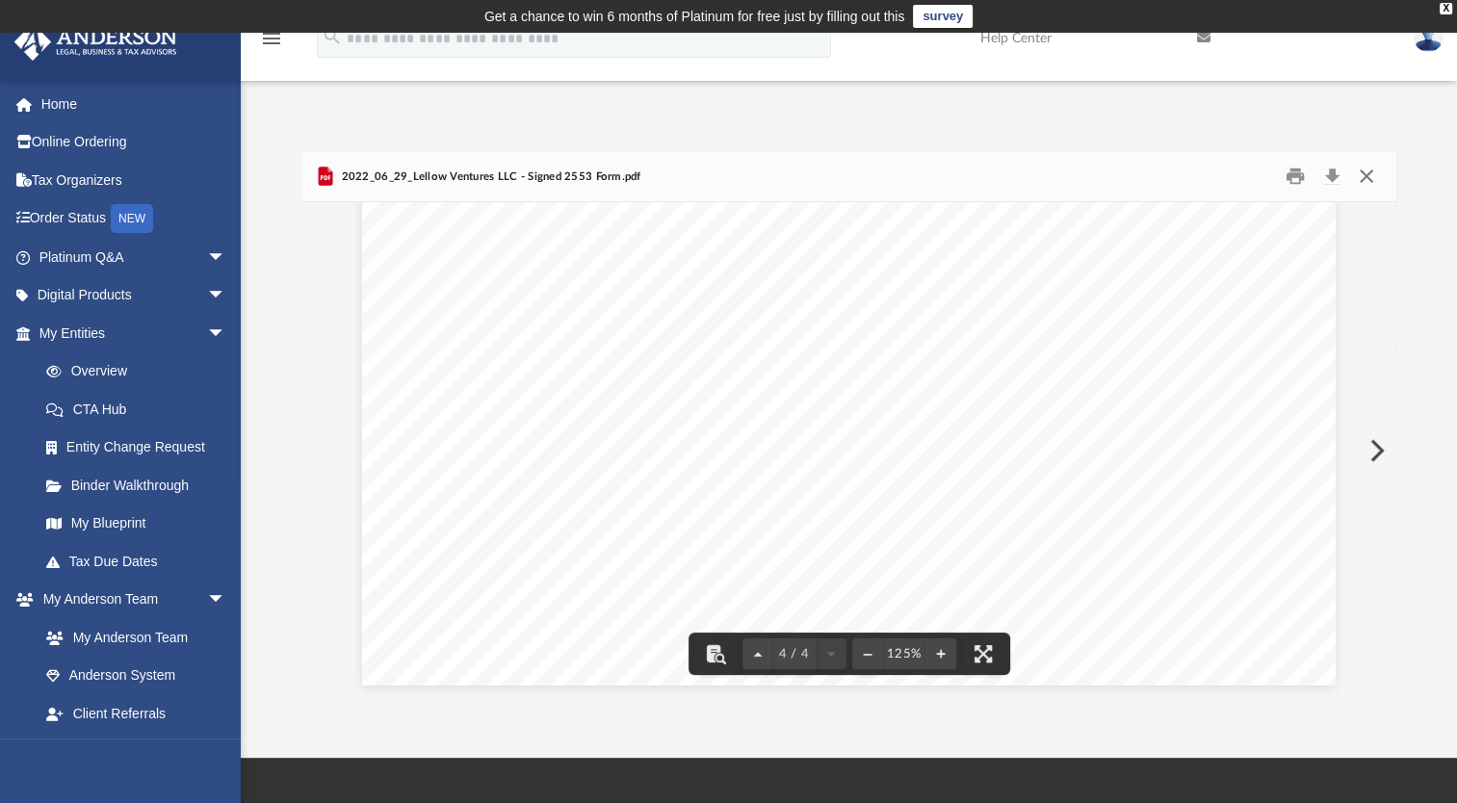
click at [1367, 175] on button "Close" at bounding box center [1365, 177] width 35 height 30
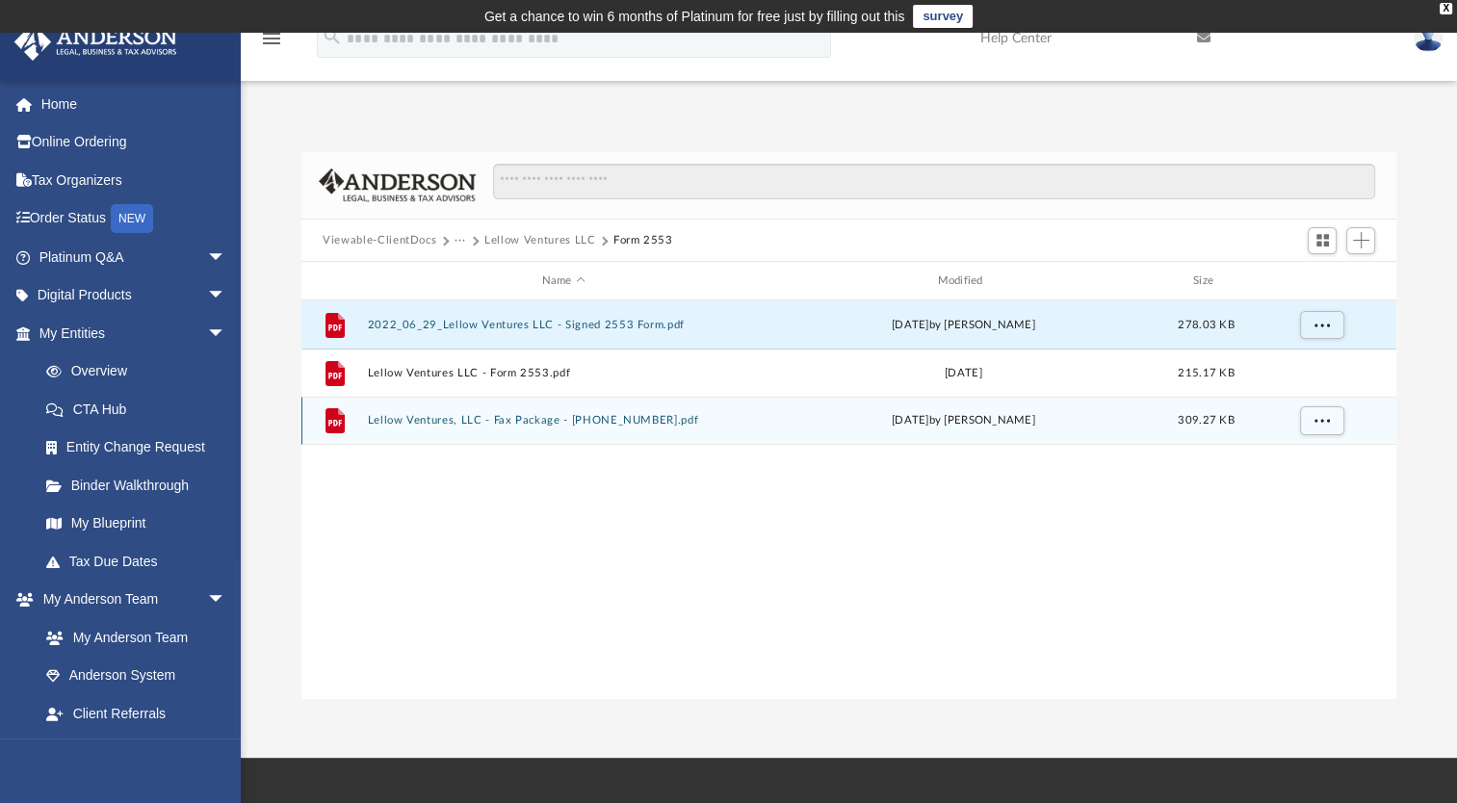
click at [630, 421] on button "Lellow Ventures, LLC - Fax Package - [PHONE_NUMBER].pdf" at bounding box center [564, 420] width 392 height 13
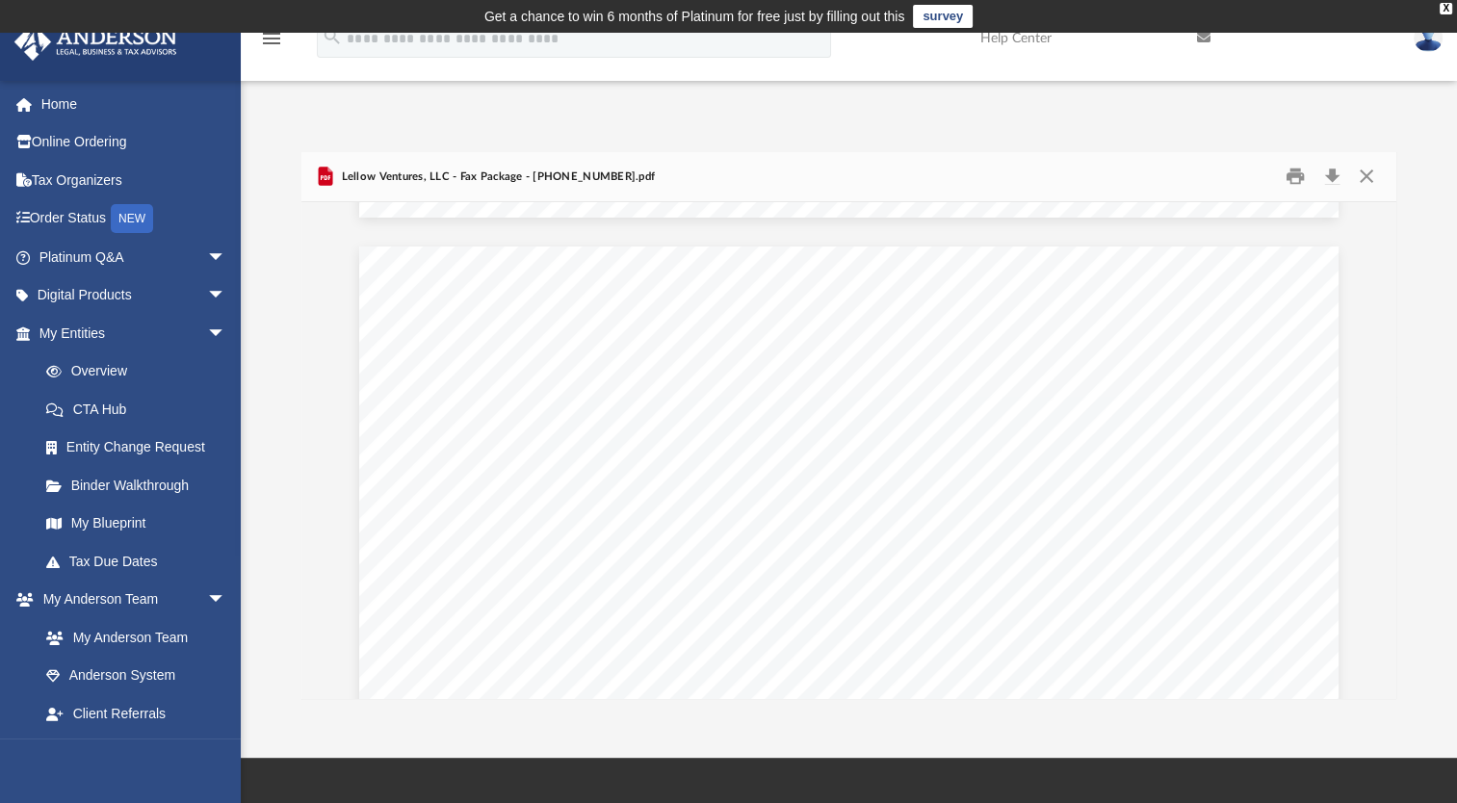
scroll to position [9140, 0]
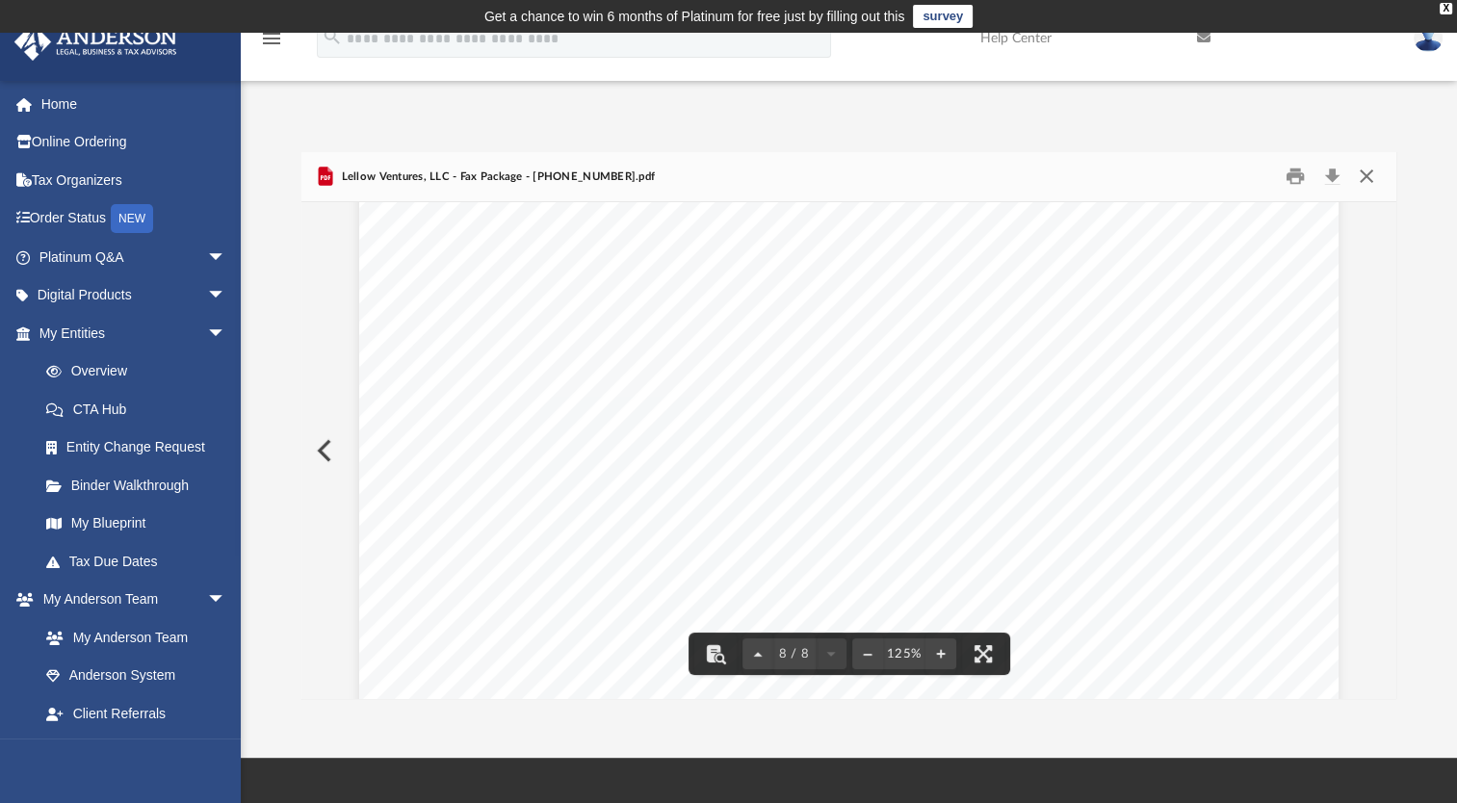
click at [1364, 174] on button "Close" at bounding box center [1365, 177] width 35 height 30
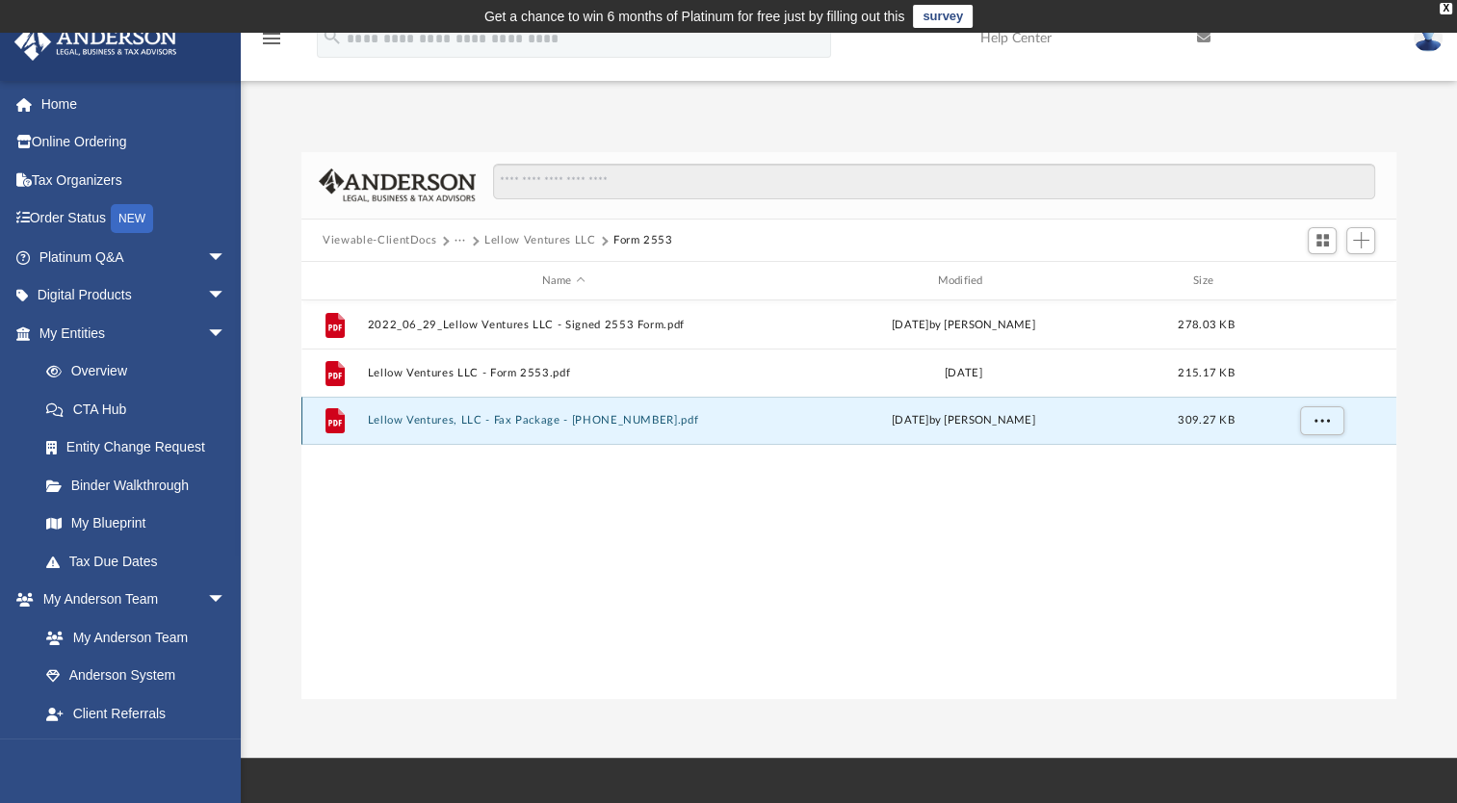
click at [632, 421] on button "Lellow Ventures, LLC - Fax Package - [PHONE_NUMBER].pdf" at bounding box center [564, 420] width 392 height 13
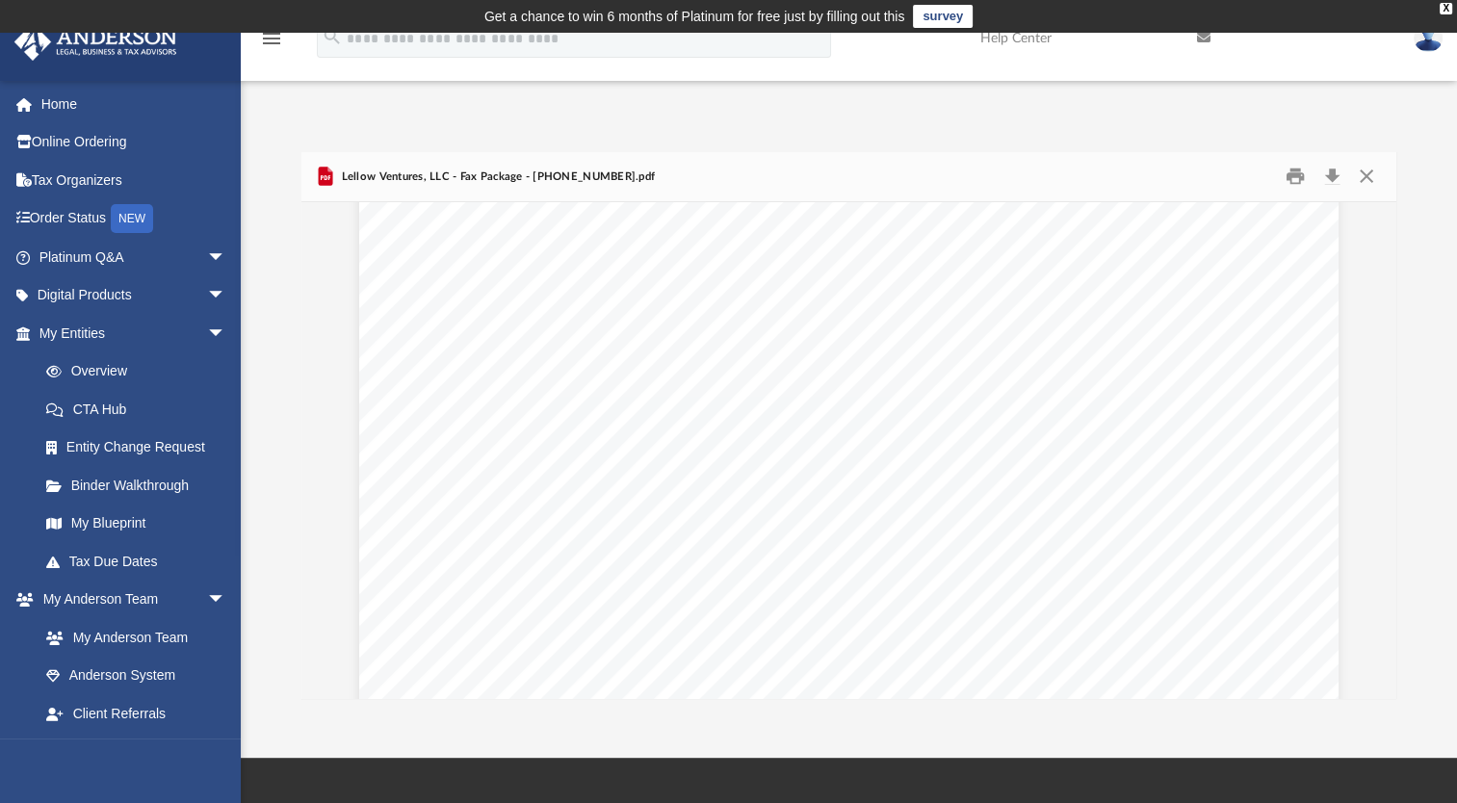
scroll to position [8347, 0]
click at [1366, 176] on button "Close" at bounding box center [1365, 177] width 35 height 30
